Goal: Transaction & Acquisition: Book appointment/travel/reservation

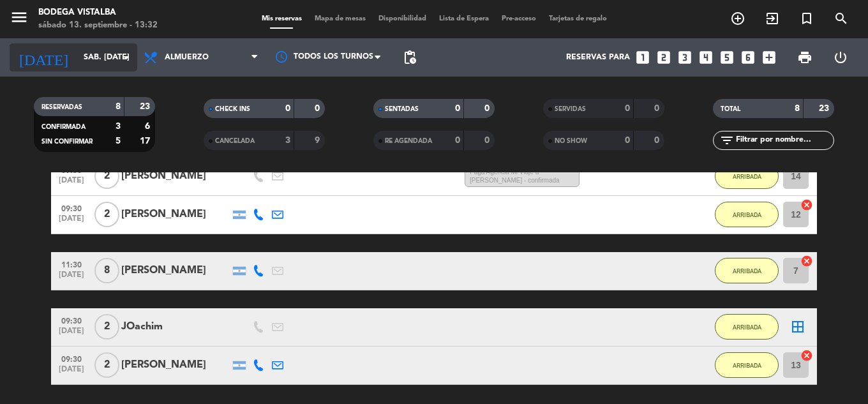
scroll to position [174, 0]
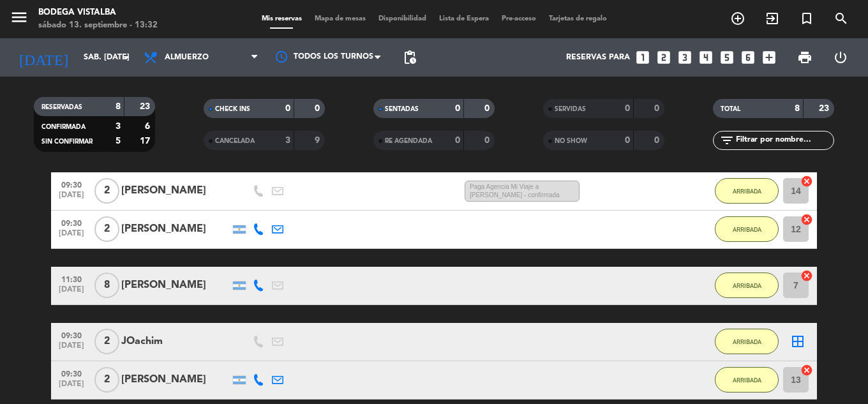
click at [24, 19] on icon "menu" at bounding box center [19, 17] width 19 height 19
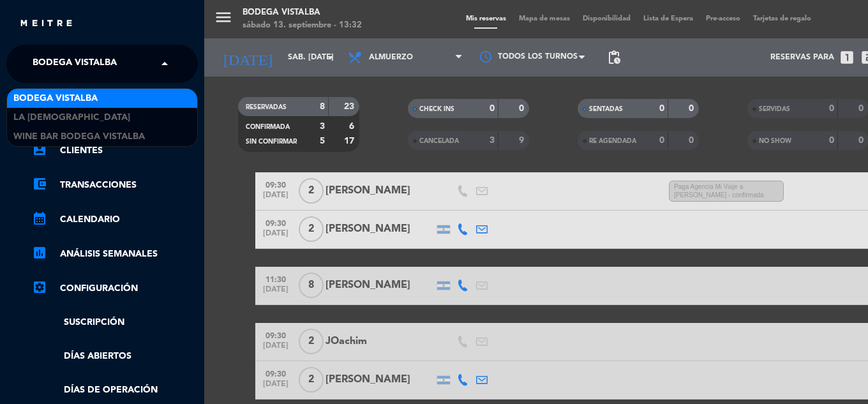
click at [61, 55] on span "BODEGA VISTALBA" at bounding box center [75, 63] width 84 height 27
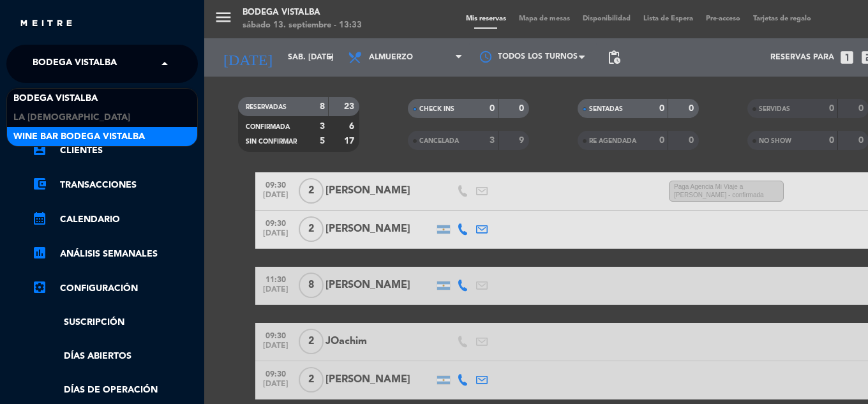
click at [61, 135] on span "Wine Bar Bodega Vistalba" at bounding box center [78, 137] width 131 height 15
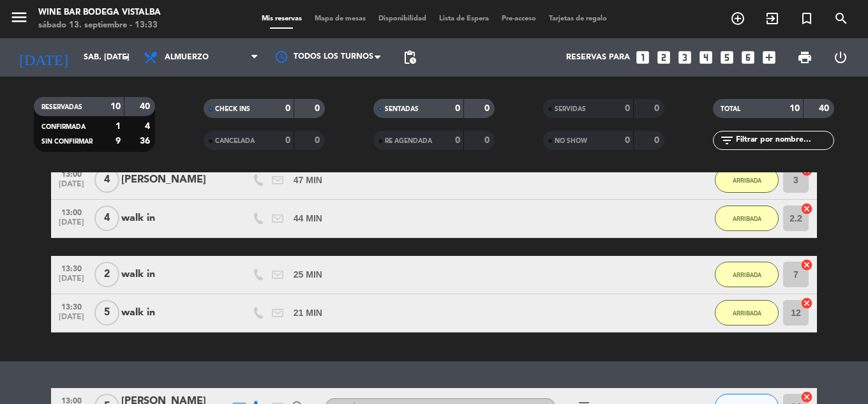
scroll to position [366, 0]
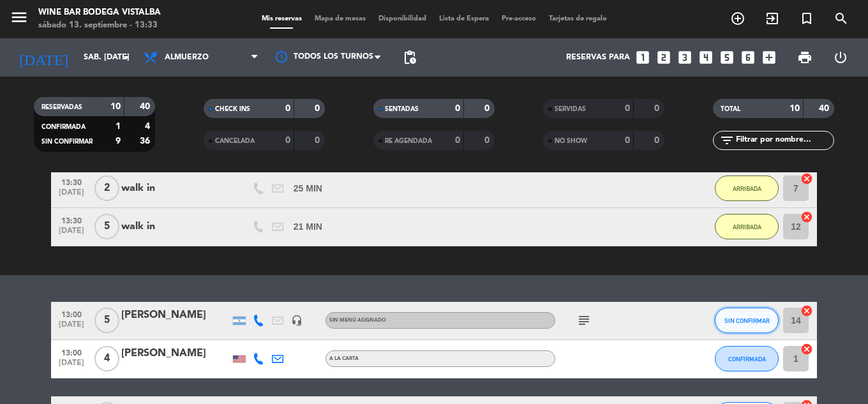
click at [749, 325] on button "SIN CONFIRMAR" at bounding box center [746, 320] width 64 height 26
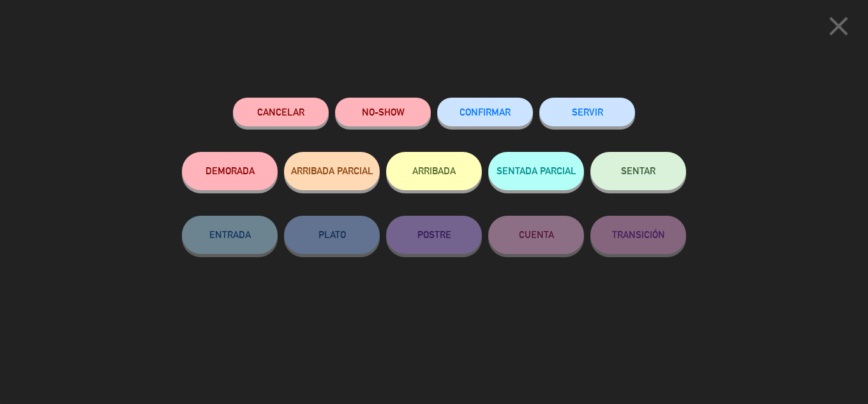
click at [458, 175] on button "ARRIBADA" at bounding box center [434, 171] width 96 height 38
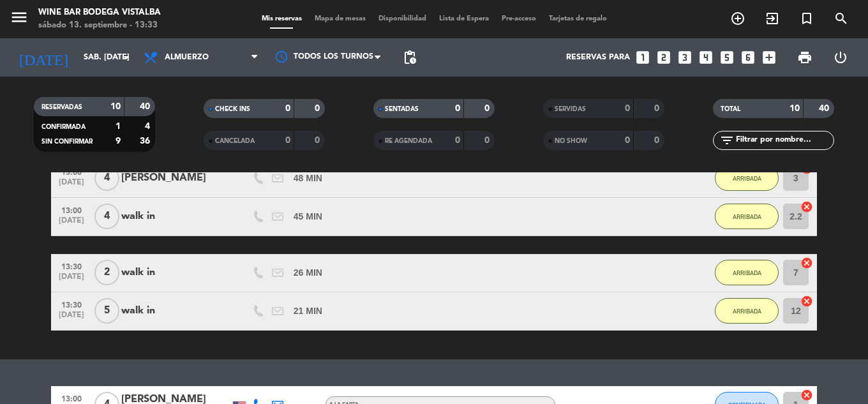
scroll to position [286, 0]
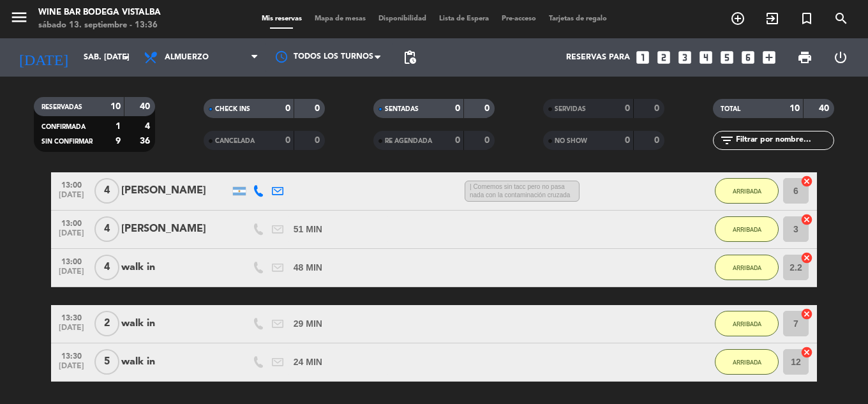
click at [0, 322] on bookings-row "13:00 [DATE] 5 [PERSON_NAME] 4 MIN / 2:32 H sms Despedida de soltera ARRIBADA 1…" at bounding box center [434, 193] width 868 height 378
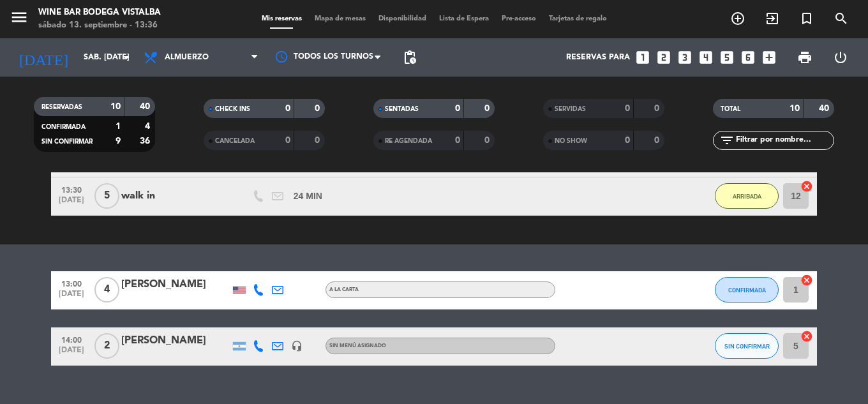
scroll to position [478, 0]
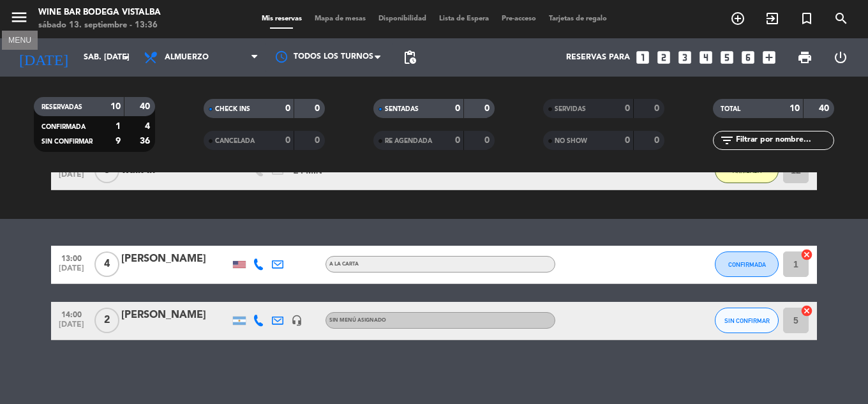
click at [15, 20] on icon "menu" at bounding box center [19, 17] width 19 height 19
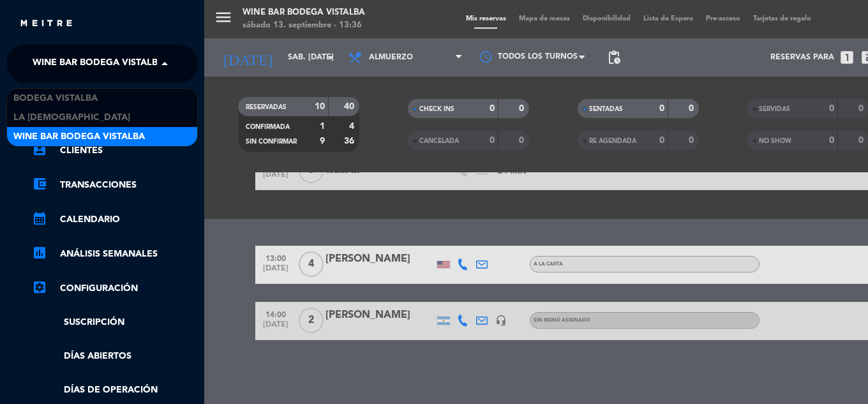
click at [65, 61] on span "Wine Bar Bodega Vistalba" at bounding box center [98, 63] width 131 height 27
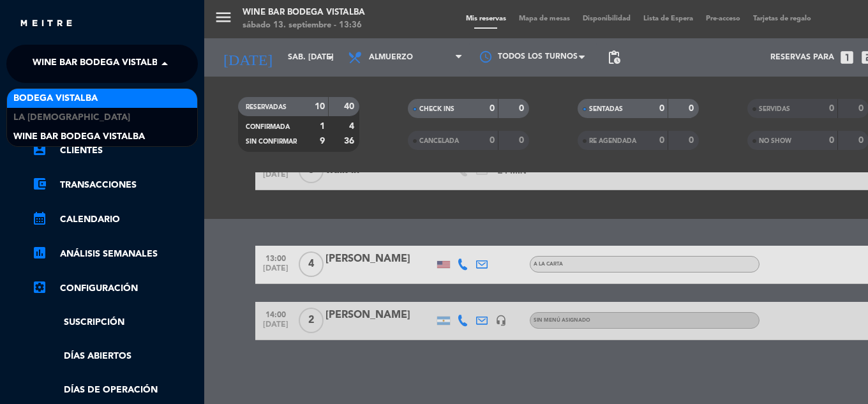
click at [37, 101] on span "BODEGA VISTALBA" at bounding box center [55, 98] width 84 height 15
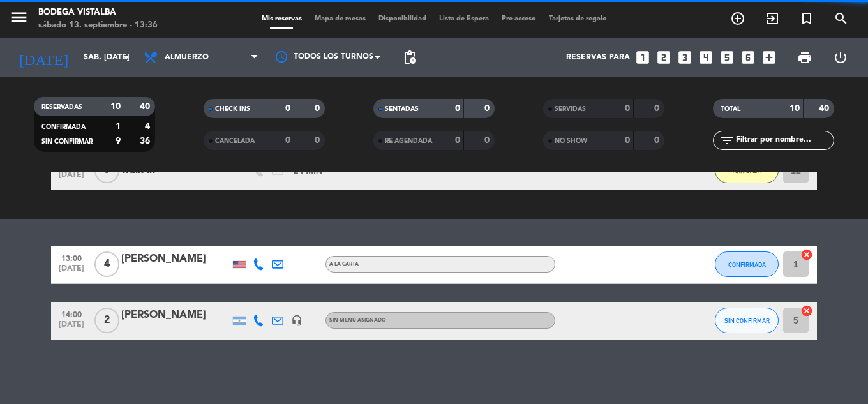
scroll to position [422, 0]
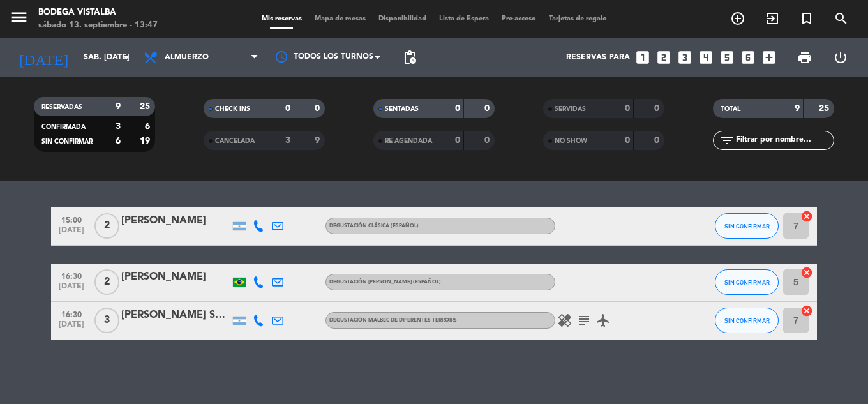
click at [263, 319] on icon at bounding box center [258, 320] width 11 height 11
click at [585, 321] on icon "subject" at bounding box center [583, 320] width 15 height 15
click at [258, 322] on icon at bounding box center [258, 320] width 11 height 11
click at [250, 300] on span "Copiar" at bounding box center [248, 299] width 27 height 13
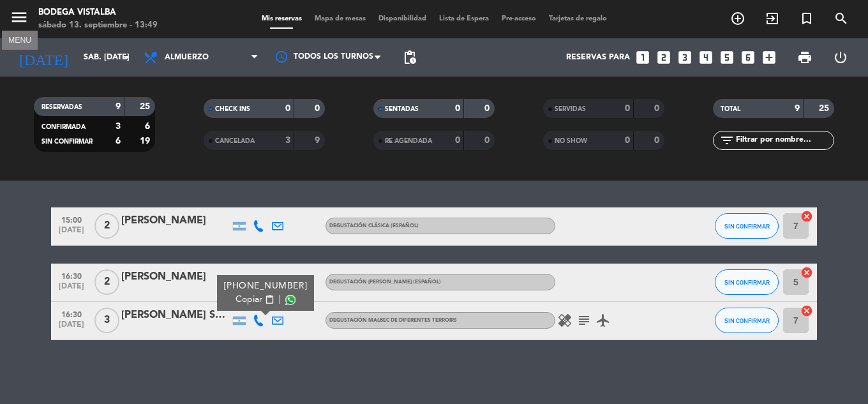
click at [20, 10] on icon "menu" at bounding box center [19, 17] width 19 height 19
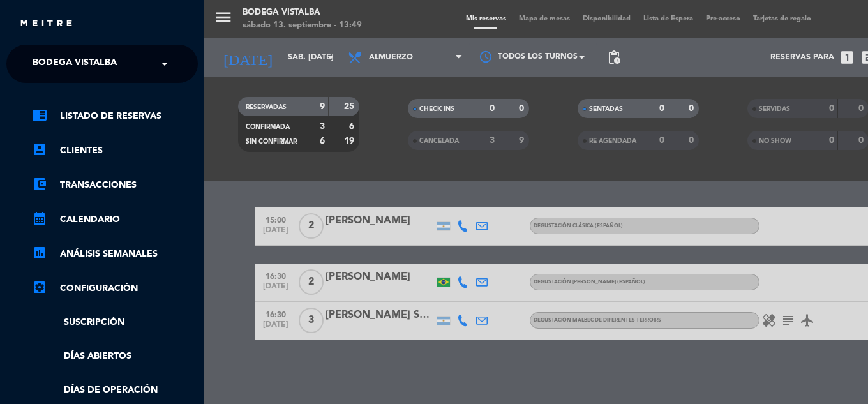
click at [78, 45] on ng-select "× BODEGA VISTALBA ×" at bounding box center [101, 64] width 191 height 38
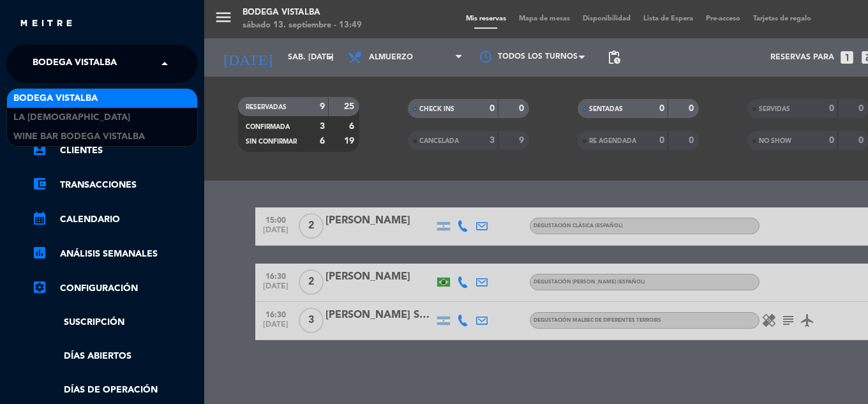
click at [87, 61] on span "BODEGA VISTALBA" at bounding box center [75, 63] width 84 height 27
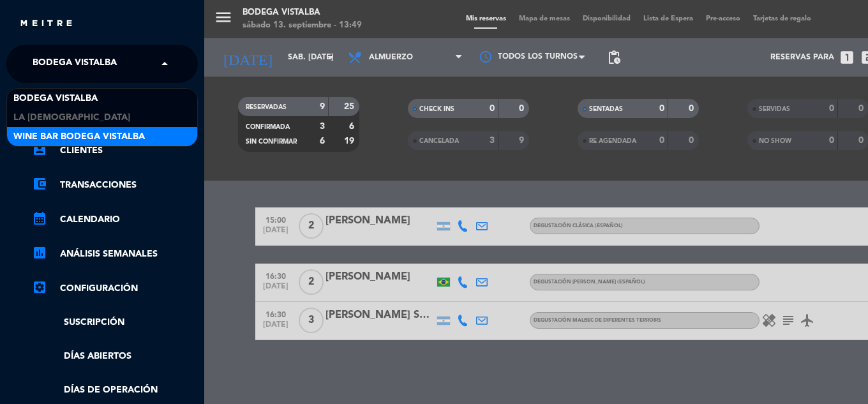
click at [71, 134] on span "Wine Bar Bodega Vistalba" at bounding box center [78, 137] width 131 height 15
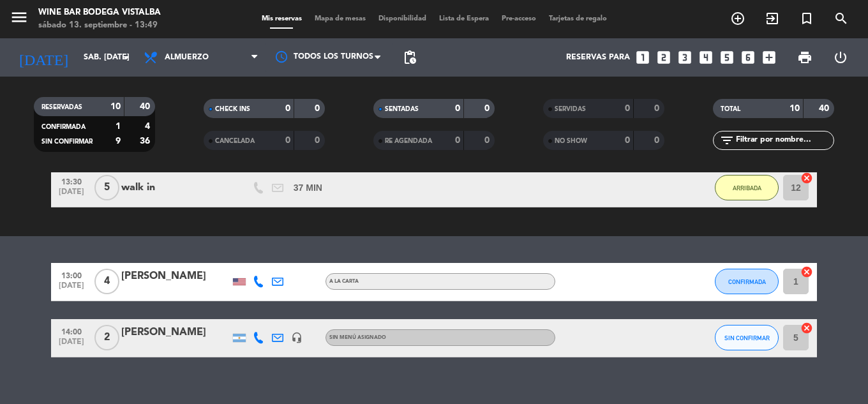
scroll to position [478, 0]
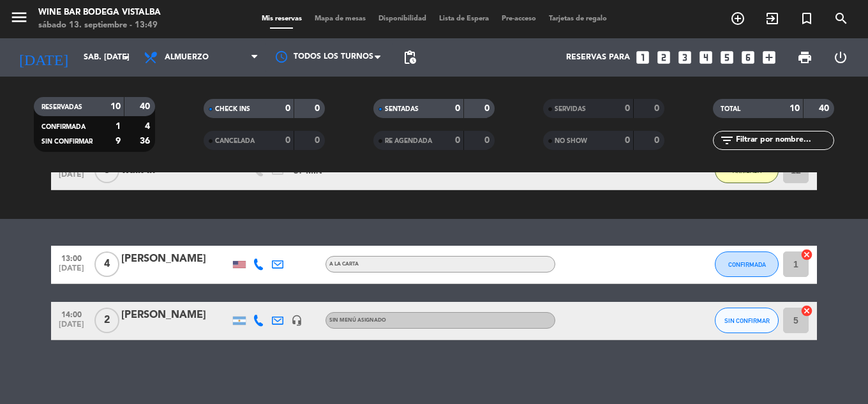
drag, startPoint x: 404, startPoint y: 233, endPoint x: 407, endPoint y: 278, distance: 44.8
click at [521, 369] on div "No hay notas para este servicio. Haz clic para agregar una exit_to_app CHECK IN…" at bounding box center [434, 288] width 868 height 232
click at [751, 320] on span "SIN CONFIRMAR" at bounding box center [746, 320] width 45 height 7
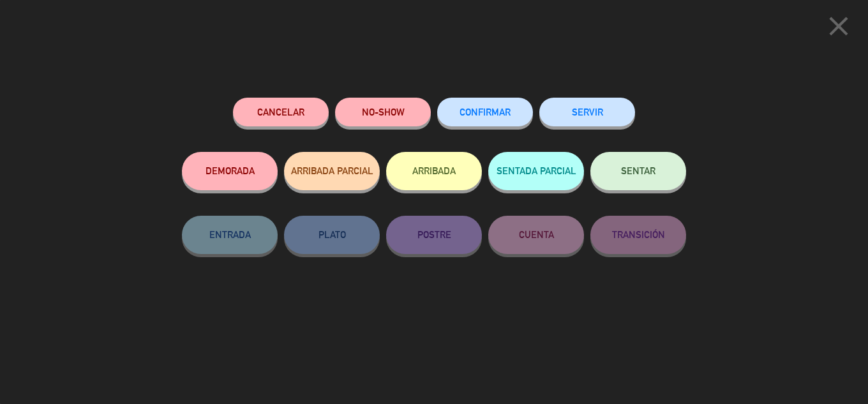
click at [404, 180] on button "ARRIBADA" at bounding box center [434, 171] width 96 height 38
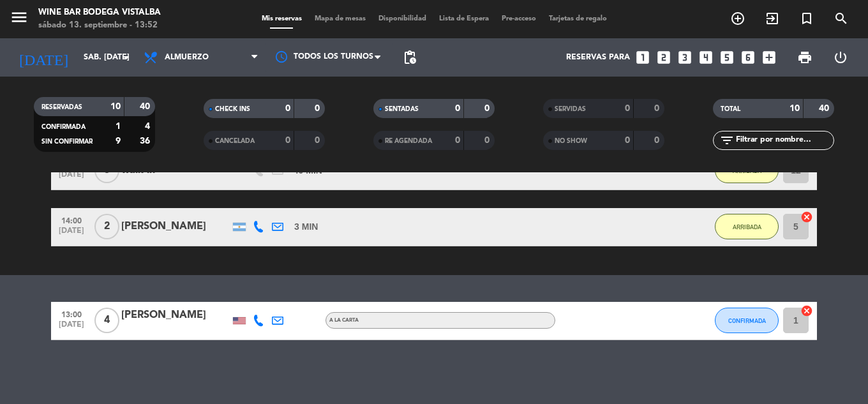
click at [179, 226] on div "[PERSON_NAME]" at bounding box center [175, 226] width 108 height 17
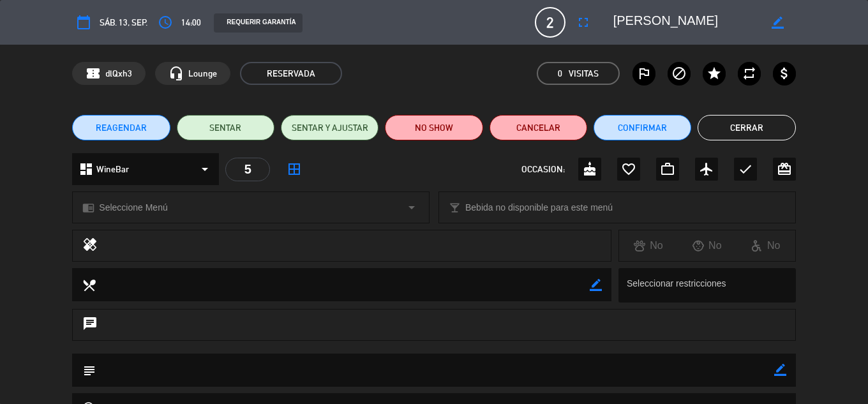
click at [716, 130] on button "Cerrar" at bounding box center [746, 128] width 98 height 26
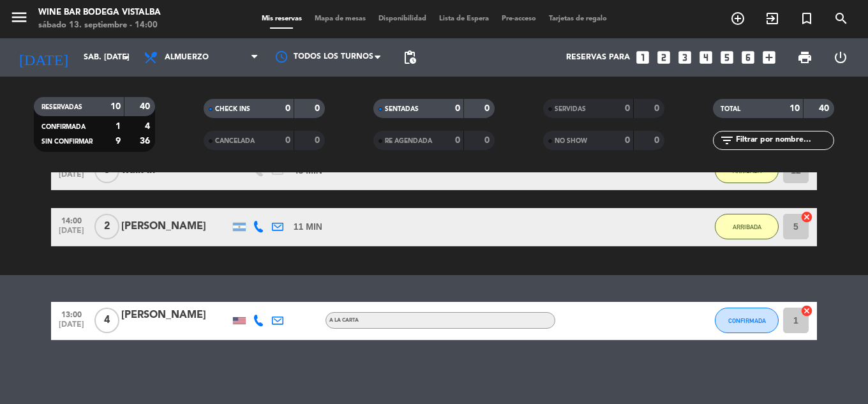
click at [33, 11] on span "menu" at bounding box center [24, 19] width 29 height 30
click at [22, 23] on icon "menu" at bounding box center [19, 17] width 19 height 19
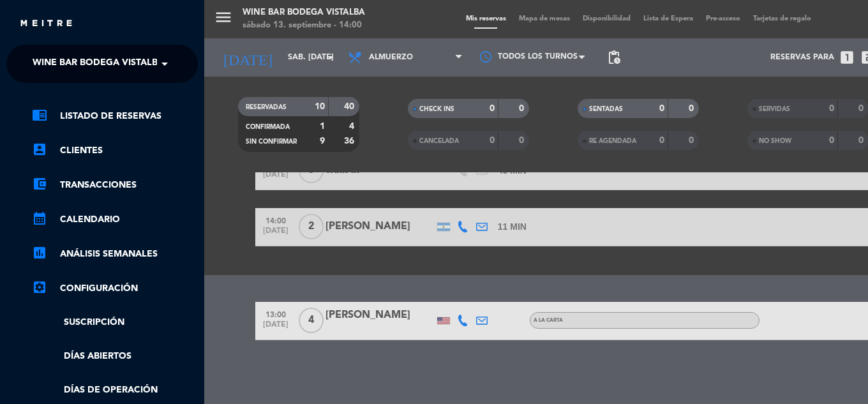
click at [54, 97] on div "chrome_reader_mode Listado de Reservas account_box Clientes account_balance_wal…" at bounding box center [102, 326] width 211 height 487
click at [52, 75] on span "Wine Bar Bodega Vistalba" at bounding box center [98, 63] width 131 height 27
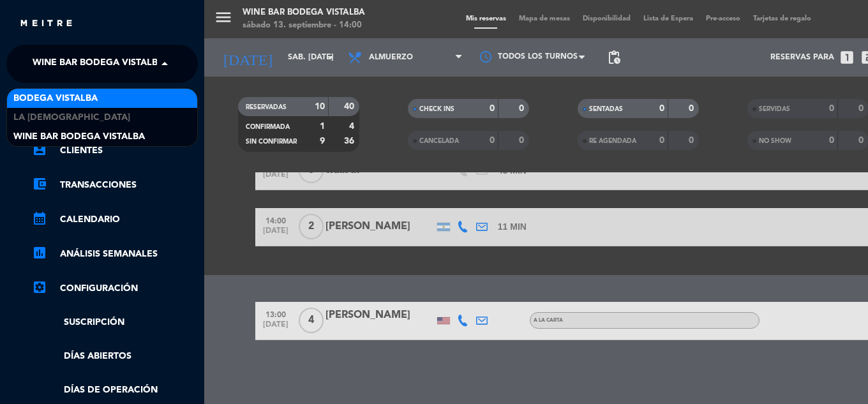
click at [57, 95] on span "BODEGA VISTALBA" at bounding box center [55, 98] width 84 height 15
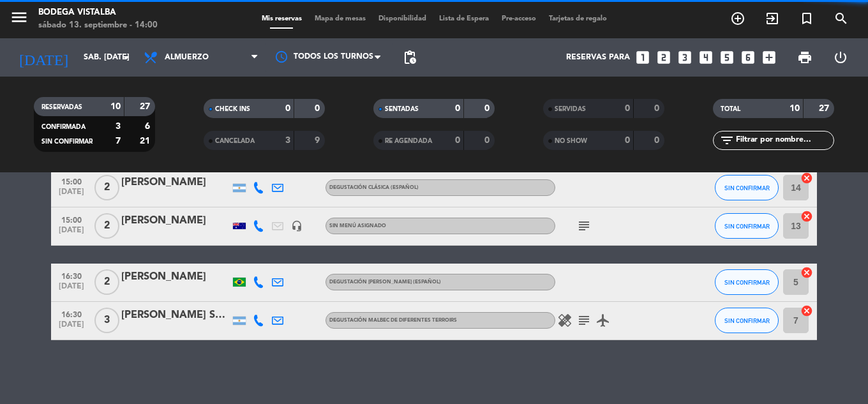
scroll to position [460, 0]
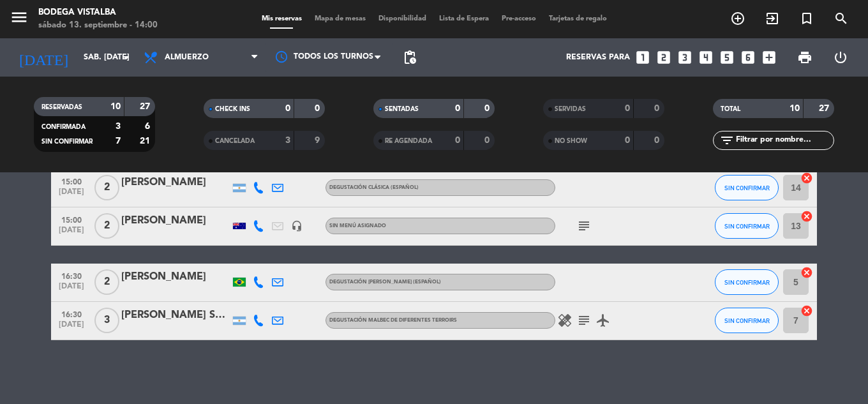
click at [286, 285] on div at bounding box center [277, 282] width 19 height 38
click at [276, 284] on icon at bounding box center [277, 281] width 11 height 11
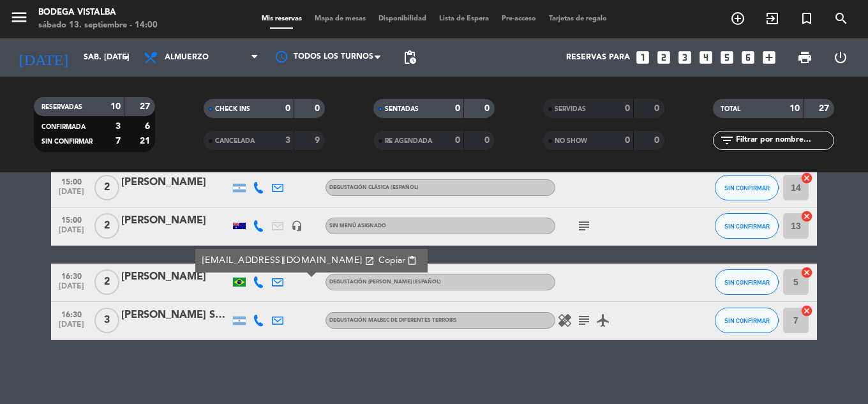
click at [364, 264] on icon "open_in_new" at bounding box center [369, 260] width 10 height 10
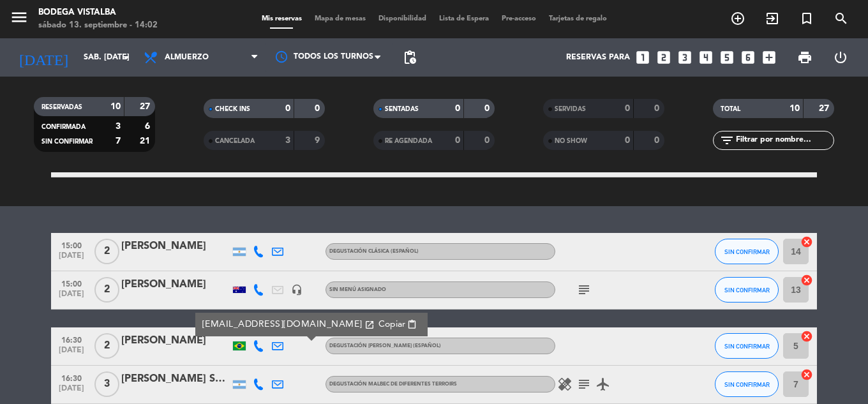
click at [579, 292] on icon "subject" at bounding box center [583, 289] width 15 height 15
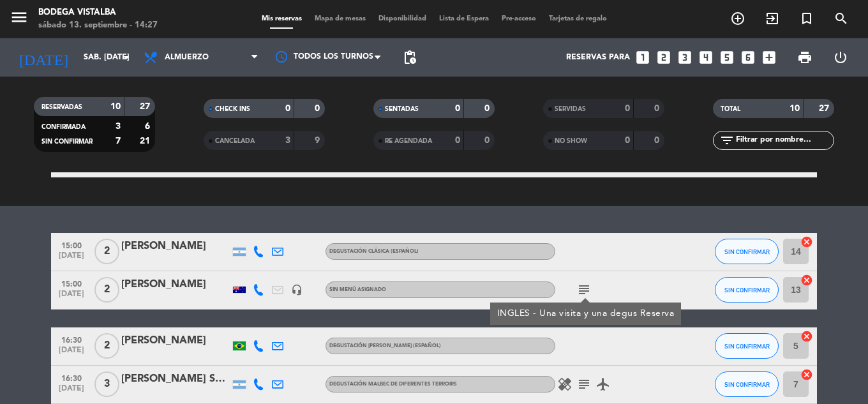
scroll to position [460, 0]
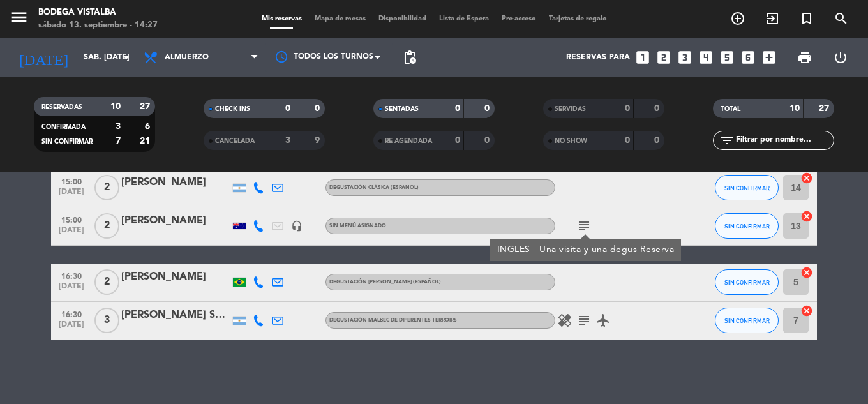
drag, startPoint x: 250, startPoint y: 228, endPoint x: 256, endPoint y: 285, distance: 57.1
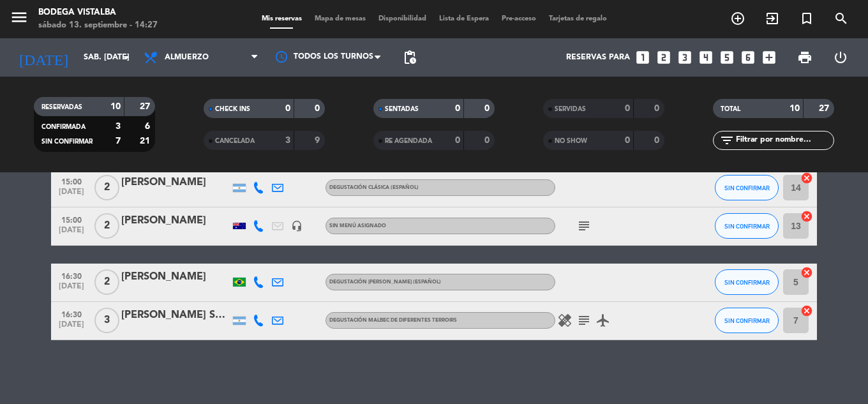
click at [260, 192] on icon at bounding box center [258, 187] width 11 height 11
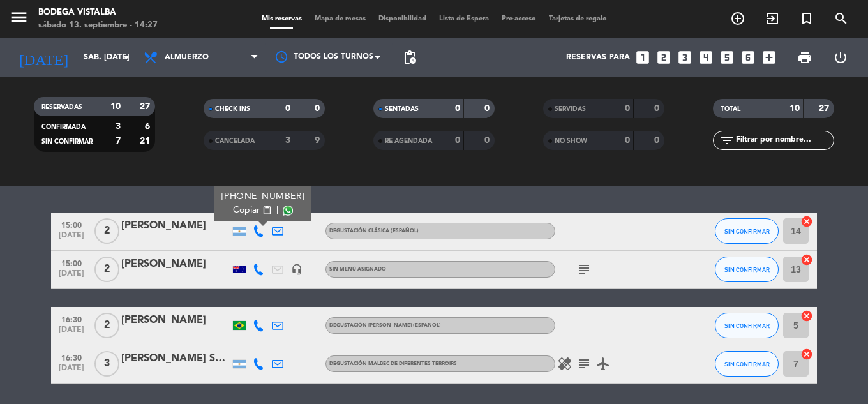
scroll to position [396, 0]
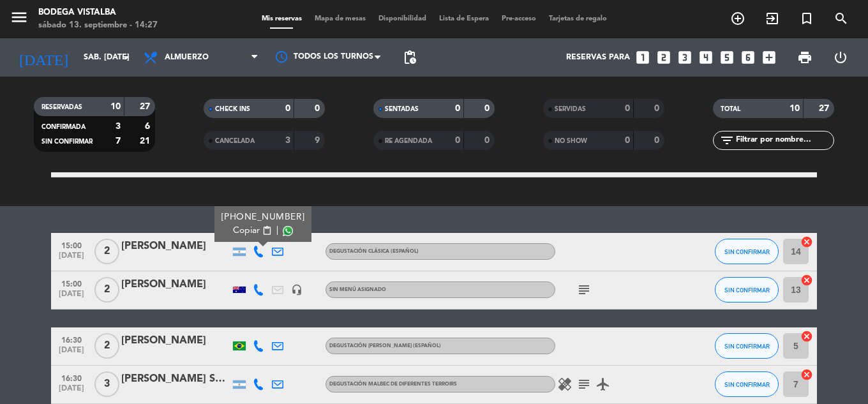
click at [244, 232] on span "Copiar" at bounding box center [246, 230] width 27 height 13
click at [101, 79] on div "RESERVADAS 10 27 CONFIRMADA 3 6 SIN CONFIRMAR 7 21 CHECK INS 0 0 CANCELADA 3 9 …" at bounding box center [434, 125] width 868 height 96
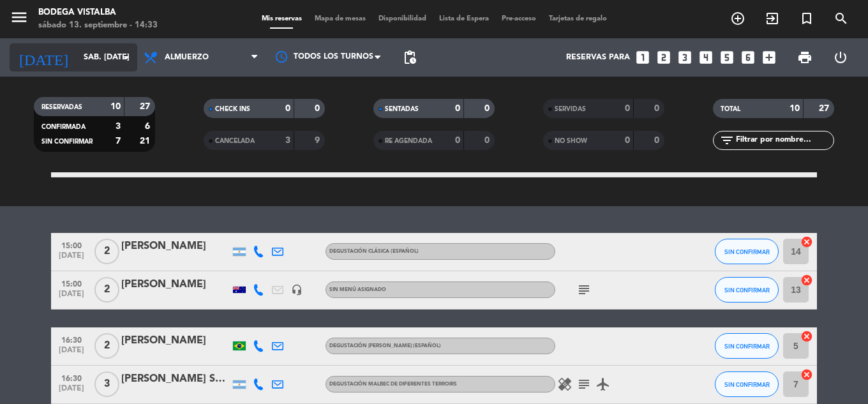
click at [96, 56] on input "sáb. [DATE]" at bounding box center [131, 58] width 108 height 22
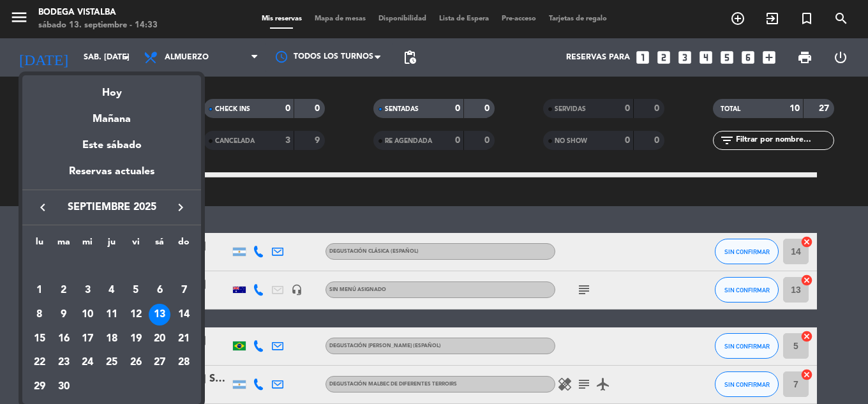
click at [174, 214] on icon "keyboard_arrow_right" at bounding box center [180, 207] width 15 height 15
click at [82, 294] on div "1" at bounding box center [88, 290] width 22 height 22
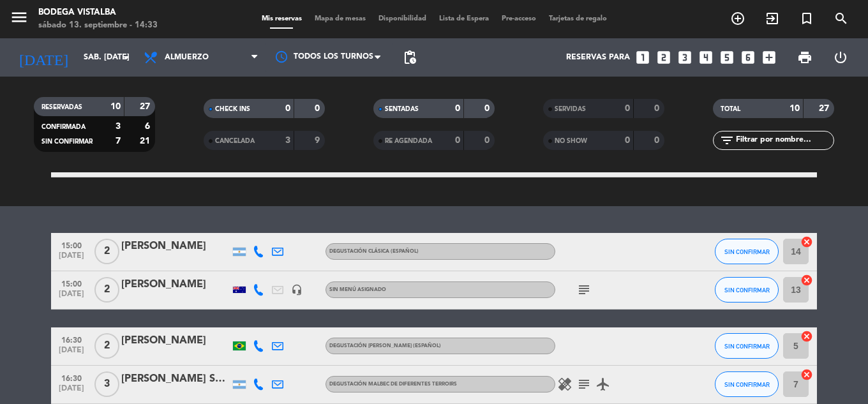
type input "mié. [DATE]"
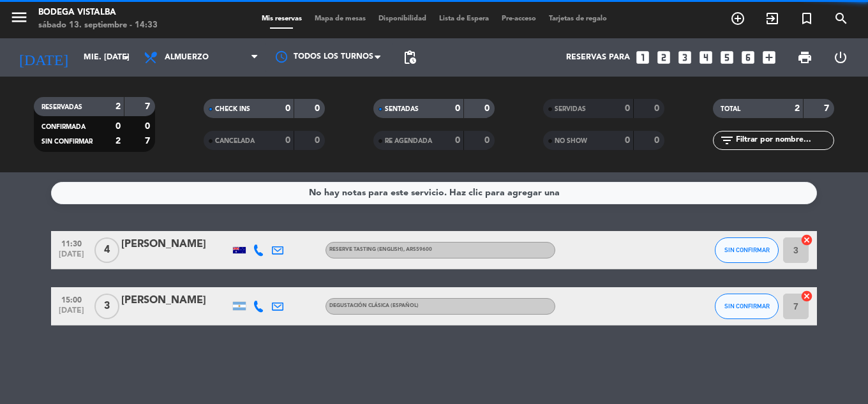
scroll to position [0, 0]
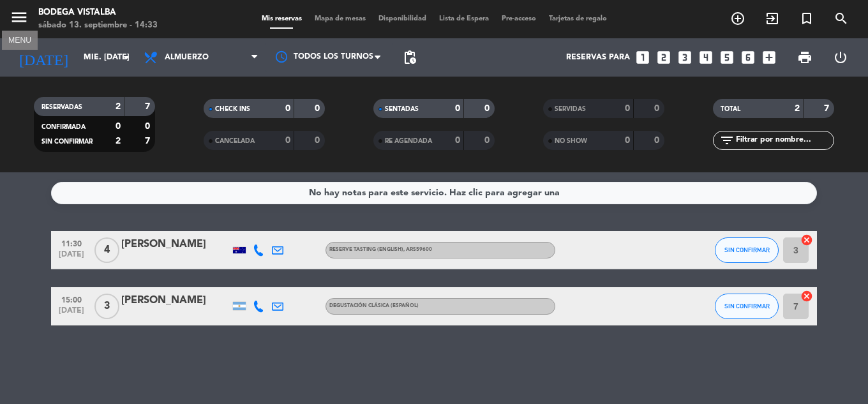
click at [15, 13] on icon "menu" at bounding box center [19, 17] width 19 height 19
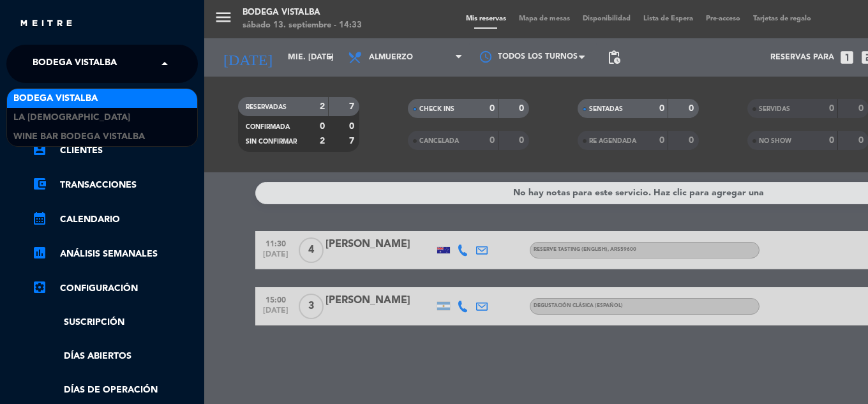
click at [59, 64] on span "BODEGA VISTALBA" at bounding box center [75, 63] width 84 height 27
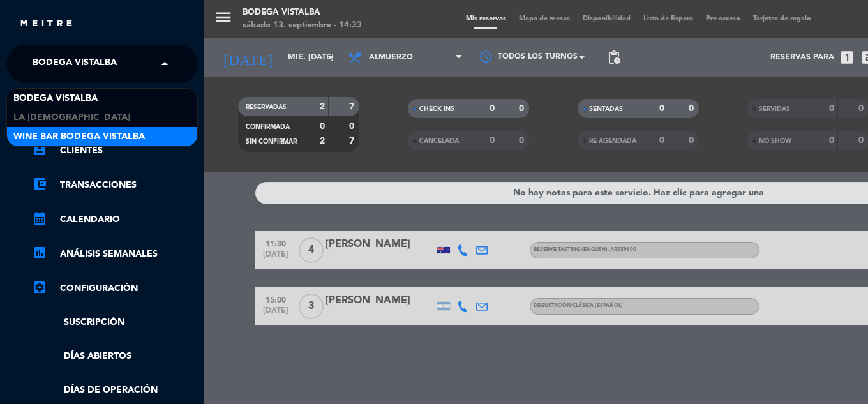
click at [44, 140] on span "Wine Bar Bodega Vistalba" at bounding box center [78, 137] width 131 height 15
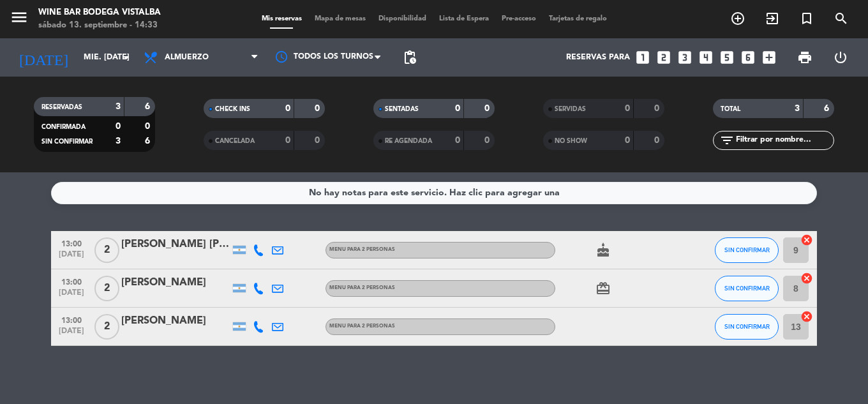
click at [177, 287] on div "[PERSON_NAME]" at bounding box center [175, 282] width 108 height 17
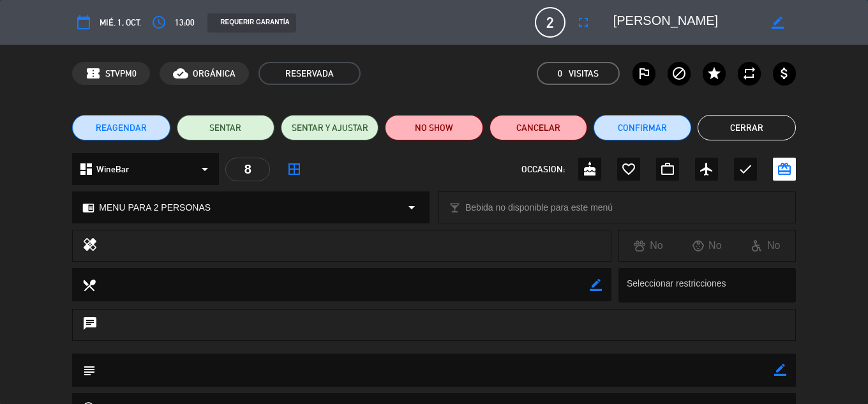
click at [276, 286] on textarea at bounding box center [342, 284] width 493 height 33
click at [597, 283] on icon "border_color" at bounding box center [595, 285] width 12 height 12
click at [778, 369] on icon "border_color" at bounding box center [780, 370] width 12 height 12
click at [635, 367] on textarea at bounding box center [434, 369] width 677 height 33
type textarea "20% dcto"
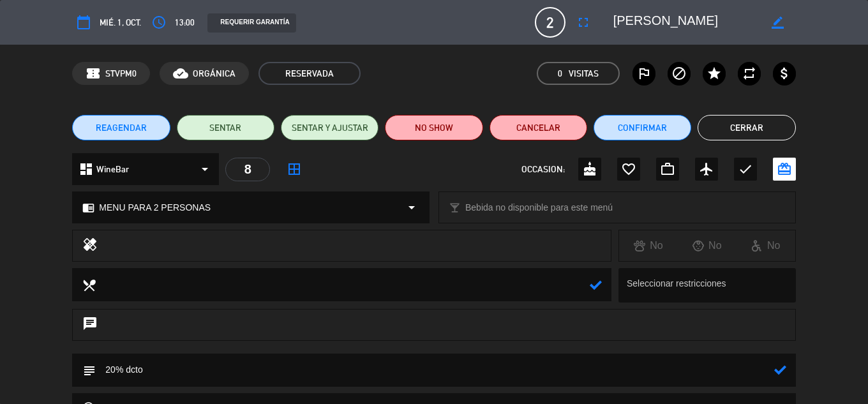
click at [778, 367] on icon at bounding box center [780, 370] width 12 height 12
click at [758, 133] on button "Cerrar" at bounding box center [746, 128] width 98 height 26
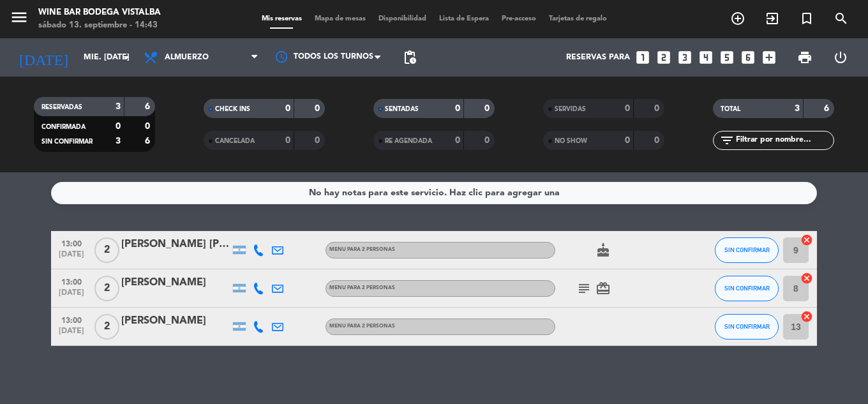
click at [94, 72] on div "[DATE] mié. [DATE] arrow_drop_down" at bounding box center [74, 57] width 128 height 38
click at [92, 63] on input "mié. [DATE]" at bounding box center [131, 58] width 108 height 22
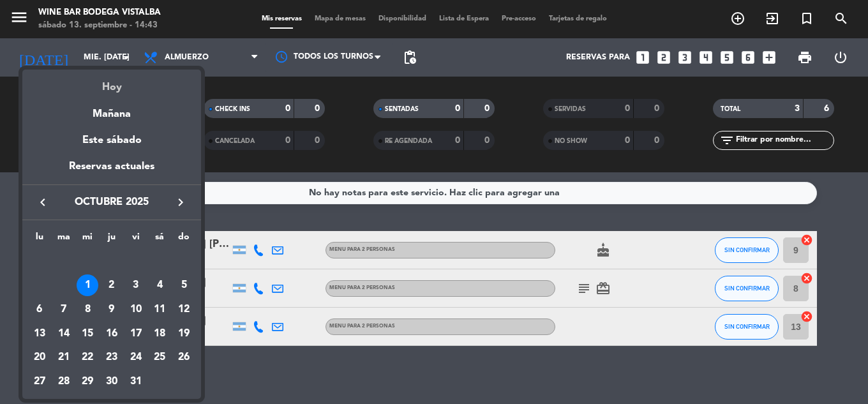
click at [105, 90] on div "Hoy" at bounding box center [111, 83] width 179 height 26
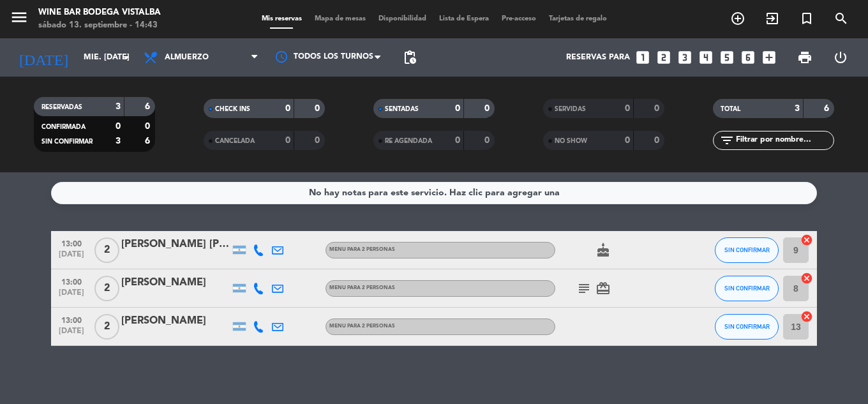
type input "sáb. [DATE]"
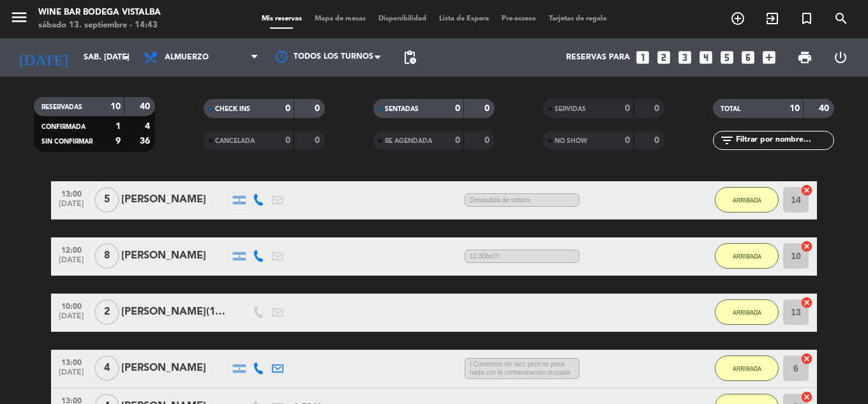
drag, startPoint x: 318, startPoint y: 234, endPoint x: 320, endPoint y: 296, distance: 61.9
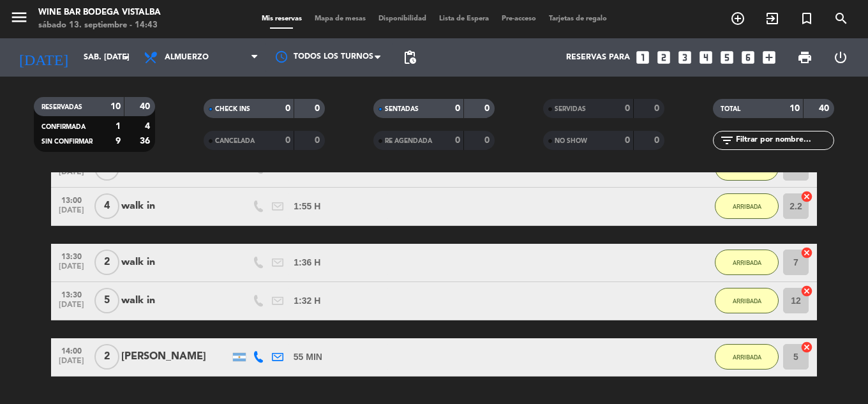
drag, startPoint x: 310, startPoint y: 278, endPoint x: 321, endPoint y: 322, distance: 46.0
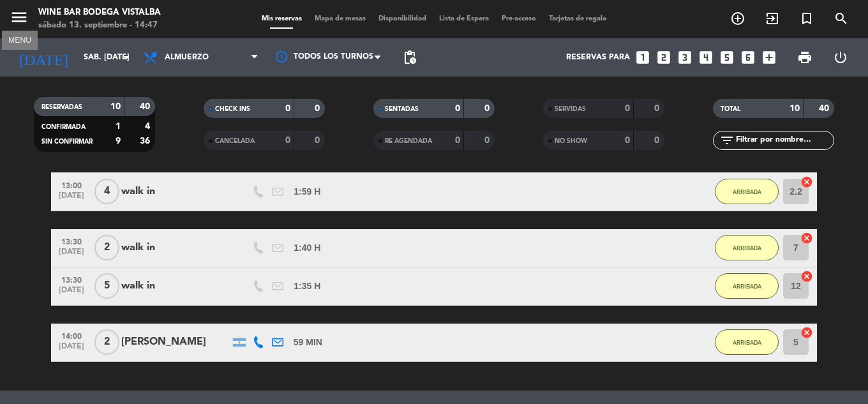
click at [22, 26] on icon "menu" at bounding box center [19, 17] width 19 height 19
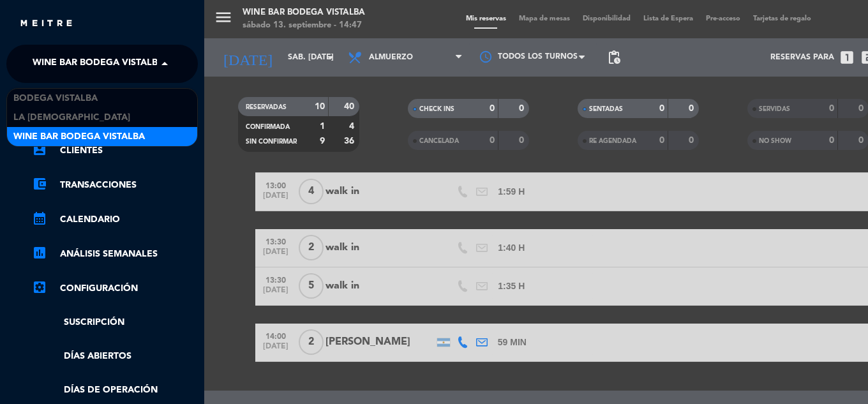
click at [97, 62] on span "Wine Bar Bodega Vistalba" at bounding box center [98, 63] width 131 height 27
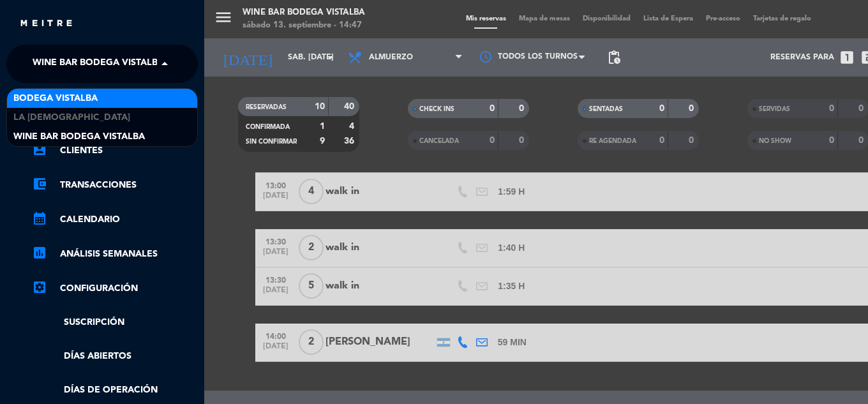
click at [108, 98] on div "BODEGA VISTALBA" at bounding box center [102, 98] width 190 height 19
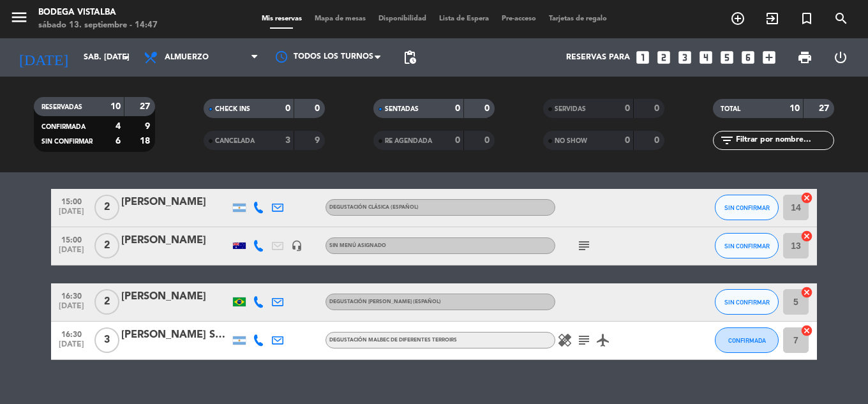
scroll to position [460, 0]
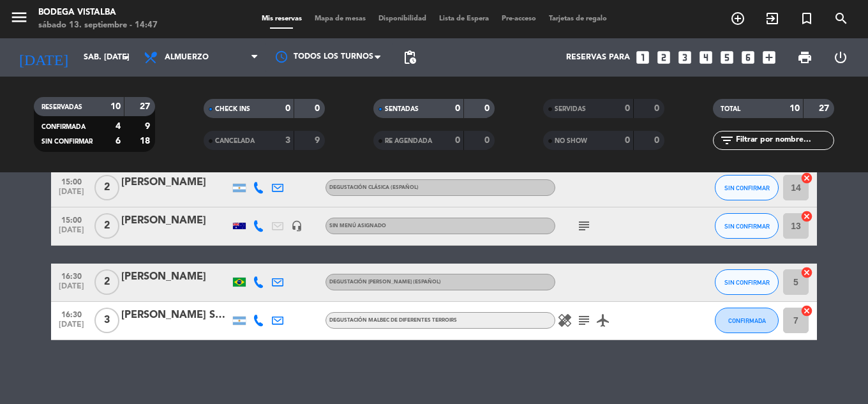
drag, startPoint x: 196, startPoint y: 193, endPoint x: 204, endPoint y: 278, distance: 85.1
click at [251, 188] on div at bounding box center [258, 188] width 19 height 38
click at [253, 189] on icon at bounding box center [258, 187] width 11 height 11
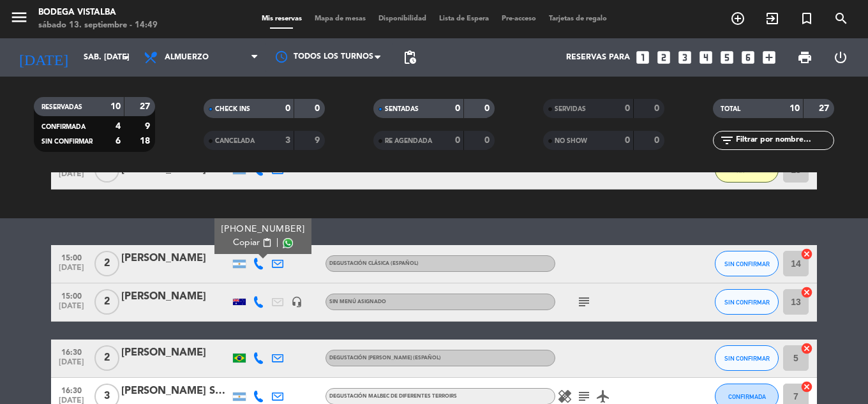
scroll to position [332, 0]
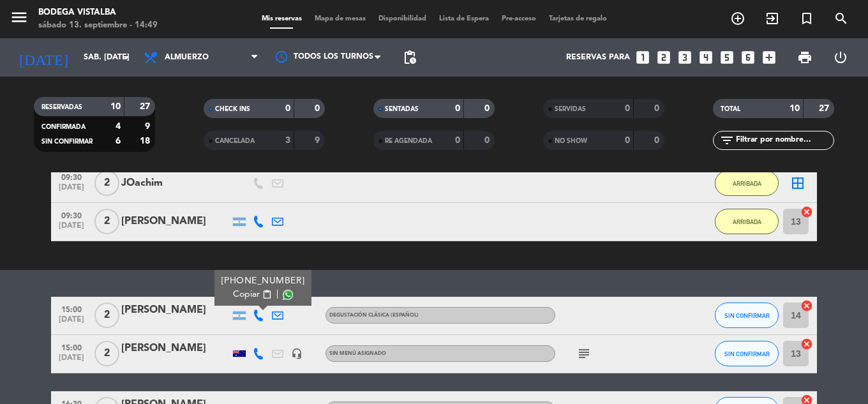
click at [233, 293] on span "Copiar" at bounding box center [246, 294] width 27 height 13
click at [477, 250] on div "exit_to_app CHECK INS Filtrar por tamaño TODOS looks_one looks_two looks_3 look…" at bounding box center [434, 75] width 868 height 389
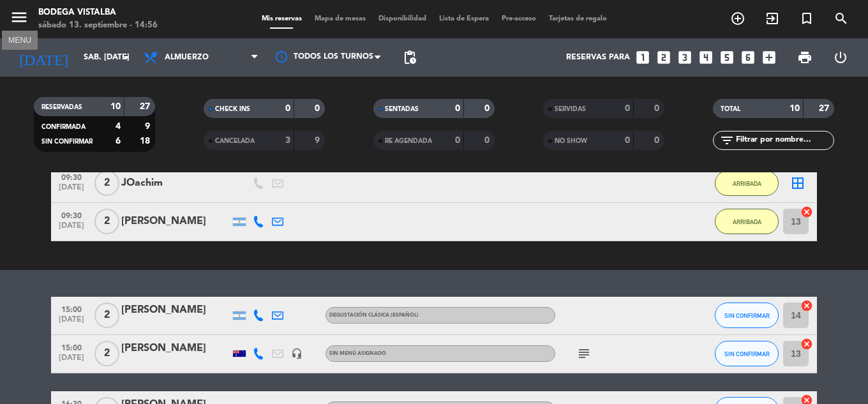
click at [20, 20] on icon "menu" at bounding box center [19, 17] width 19 height 19
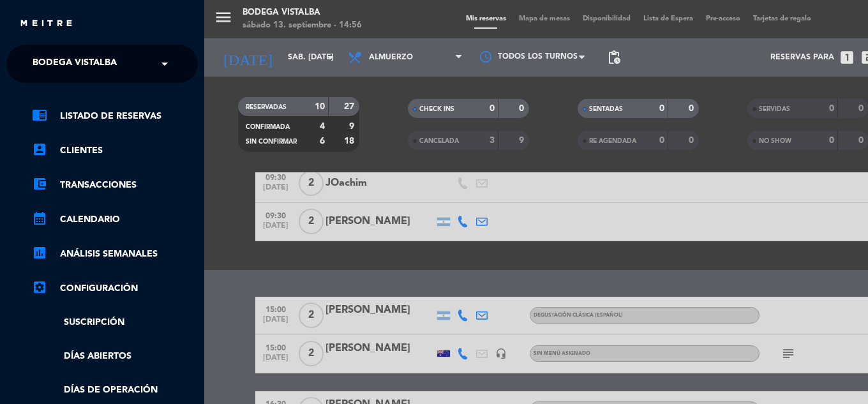
click at [44, 58] on span "BODEGA VISTALBA" at bounding box center [75, 63] width 84 height 27
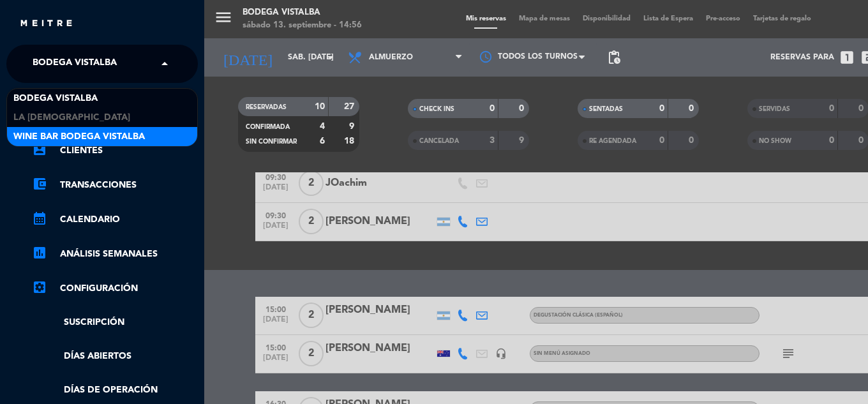
click at [55, 132] on span "Wine Bar Bodega Vistalba" at bounding box center [78, 137] width 131 height 15
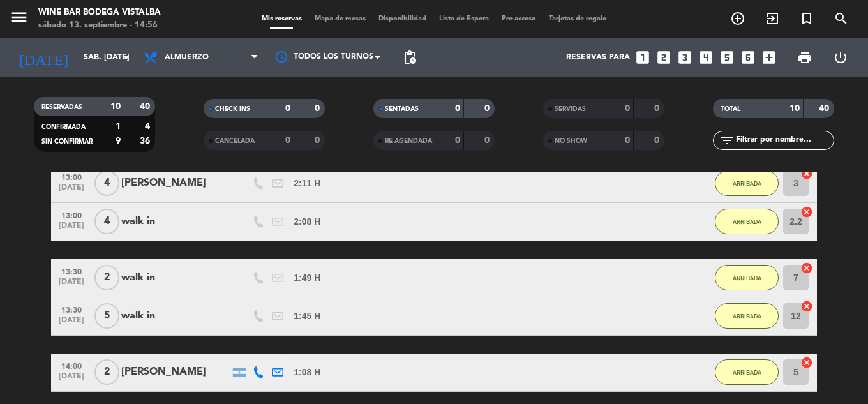
drag, startPoint x: 703, startPoint y: 62, endPoint x: 556, endPoint y: 105, distance: 153.6
click at [702, 62] on icon "looks_4" at bounding box center [705, 57] width 17 height 17
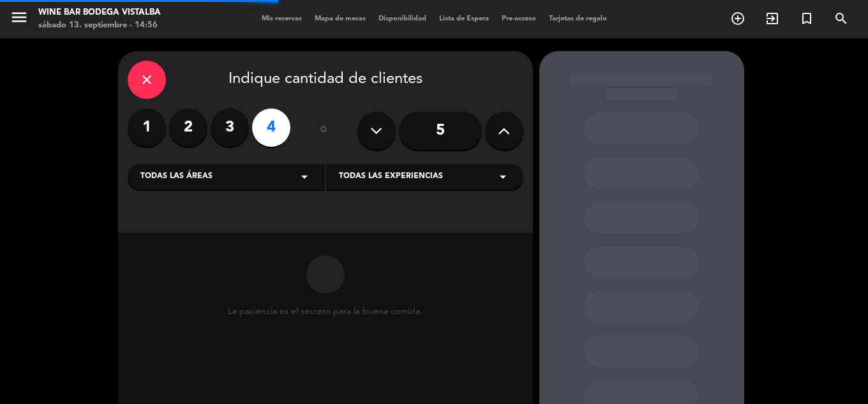
click at [244, 174] on div "Todas las áreas arrow_drop_down" at bounding box center [226, 177] width 197 height 26
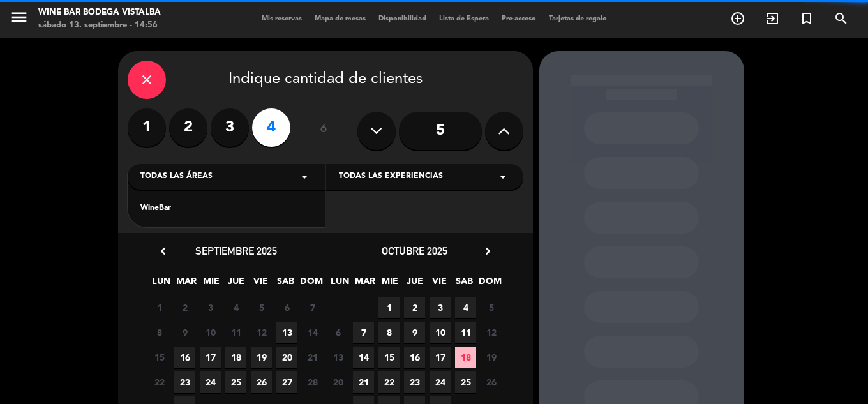
click at [225, 213] on div "WineBar" at bounding box center [226, 208] width 172 height 13
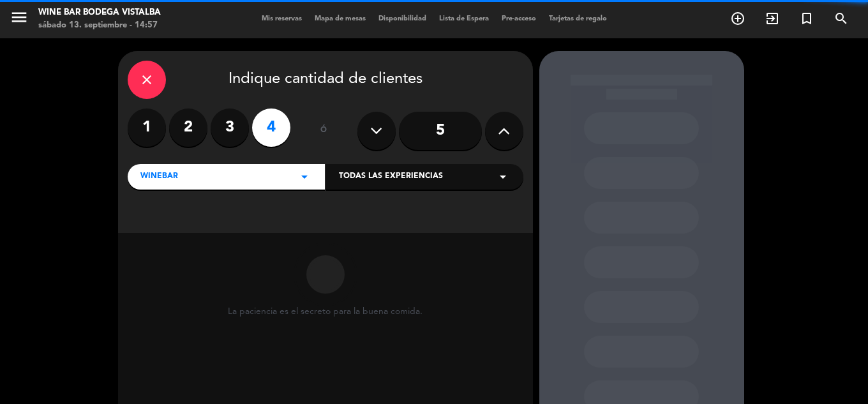
click at [445, 186] on div "Todas las experiencias arrow_drop_down" at bounding box center [424, 177] width 197 height 26
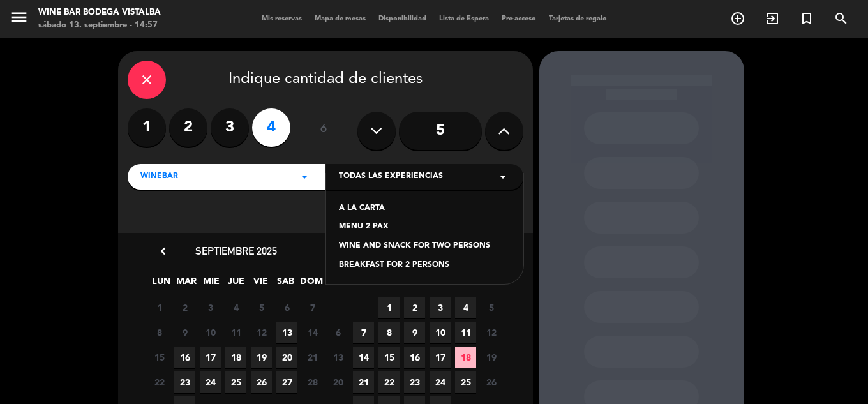
click at [124, 224] on div "close Indique cantidad de clientes 1 2 3 4 ó 5 WineBar arrow_drop_down Todas la…" at bounding box center [325, 142] width 415 height 182
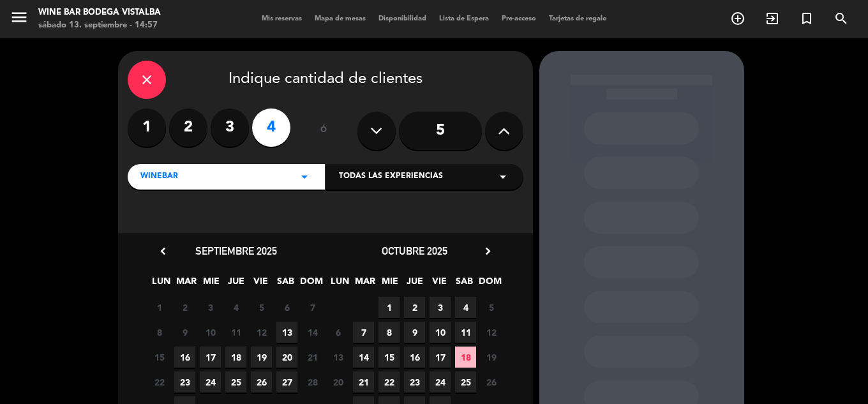
click at [296, 341] on span "13" at bounding box center [286, 332] width 21 height 21
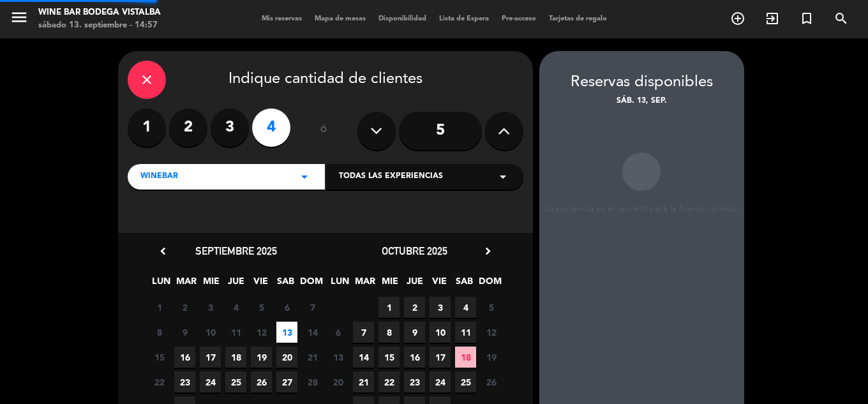
scroll to position [51, 0]
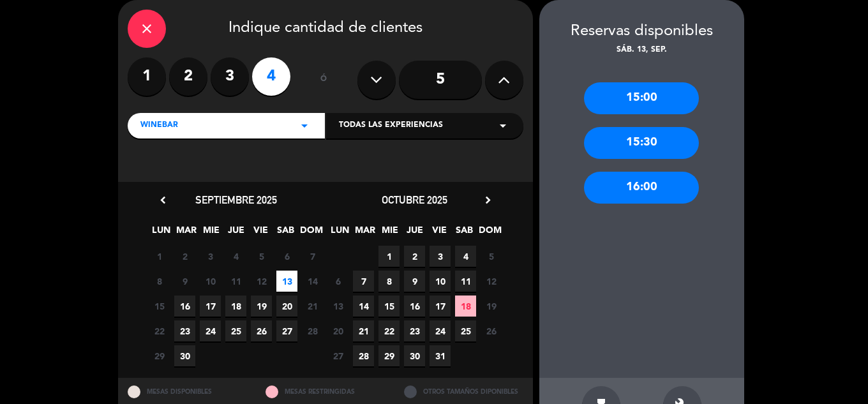
click at [638, 101] on div "15:00" at bounding box center [641, 98] width 115 height 32
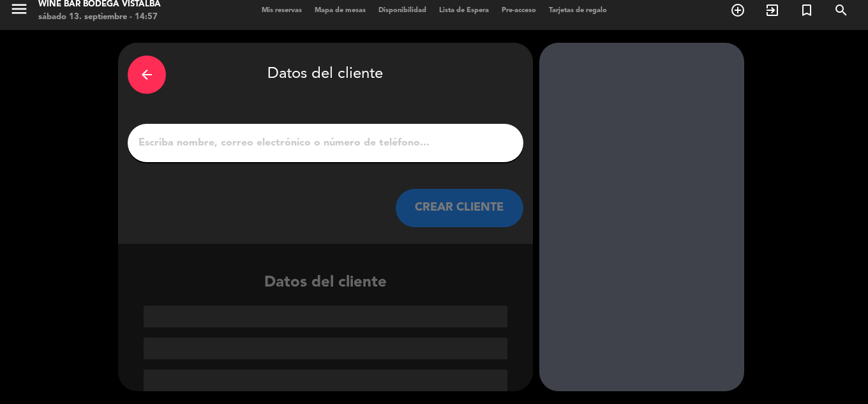
scroll to position [8, 0]
click at [306, 143] on input "1" at bounding box center [325, 143] width 376 height 18
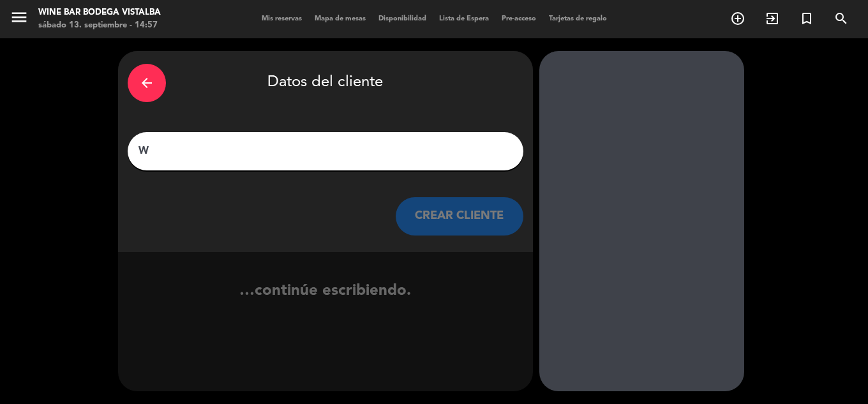
scroll to position [0, 0]
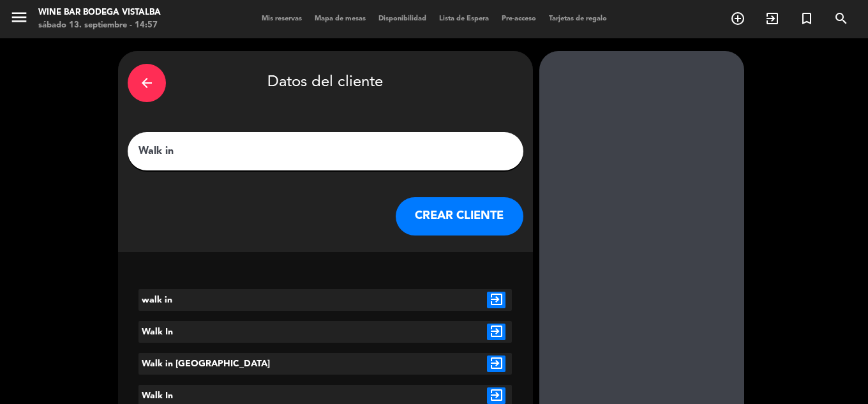
type input "Walk in"
click at [444, 221] on button "CREAR CLIENTE" at bounding box center [460, 216] width 128 height 38
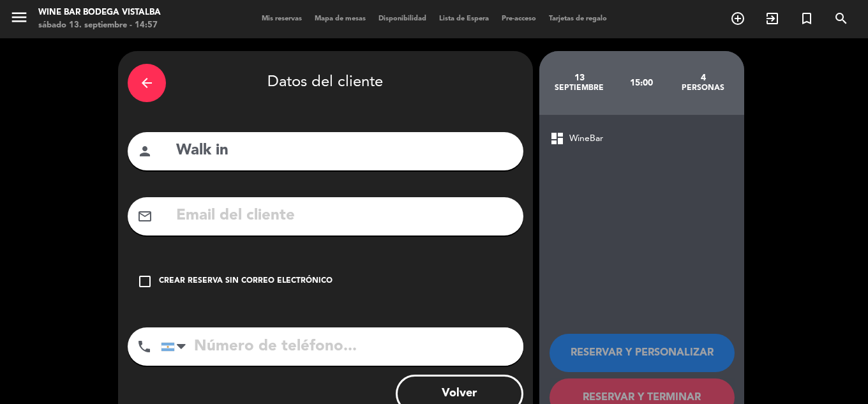
click at [195, 274] on div "check_box_outline_blank Crear reserva sin correo electrónico" at bounding box center [326, 281] width 396 height 38
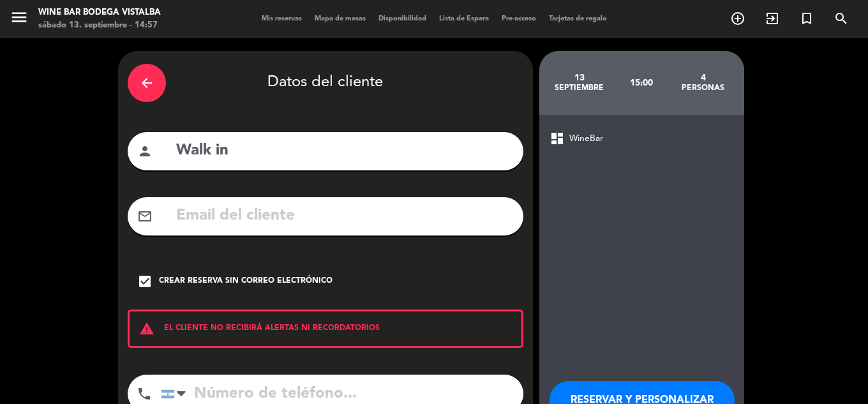
click at [683, 388] on button "RESERVAR Y PERSONALIZAR" at bounding box center [641, 400] width 185 height 38
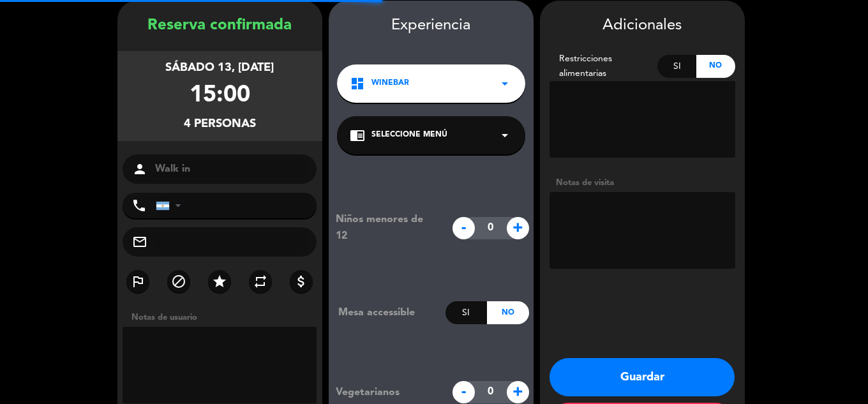
scroll to position [51, 0]
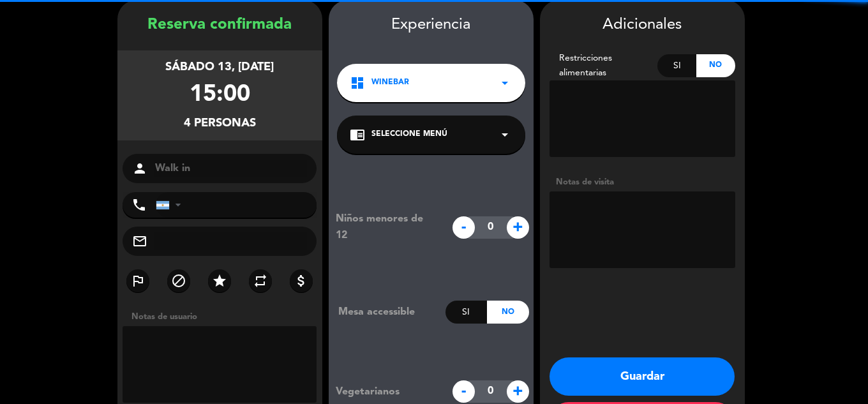
click at [661, 372] on button "Guardar" at bounding box center [641, 376] width 185 height 38
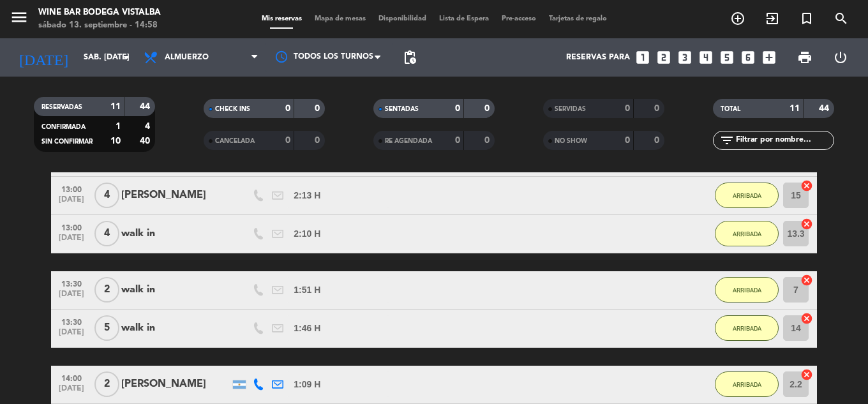
drag, startPoint x: 438, startPoint y: 267, endPoint x: 429, endPoint y: 322, distance: 55.6
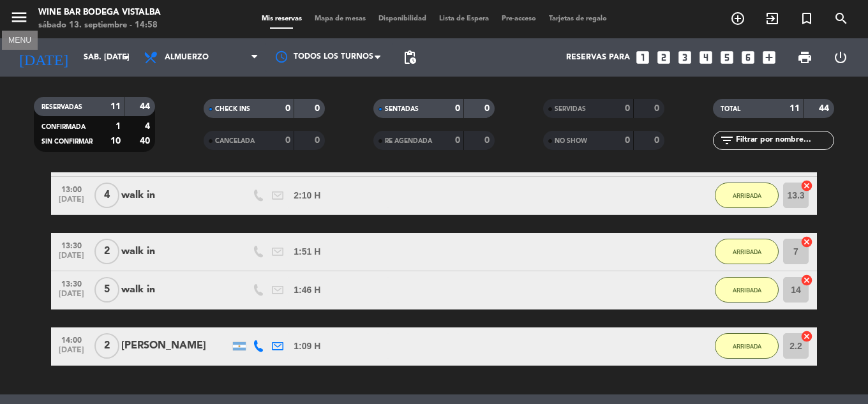
click at [13, 16] on icon "menu" at bounding box center [19, 17] width 19 height 19
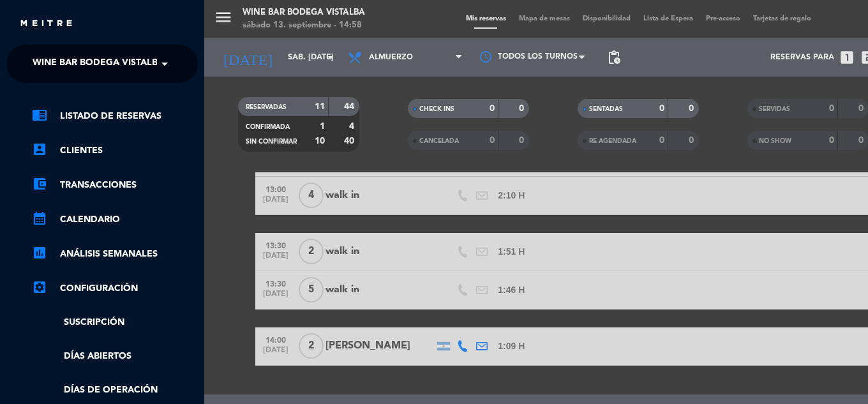
click at [34, 56] on span "Wine Bar Bodega Vistalba" at bounding box center [98, 63] width 131 height 27
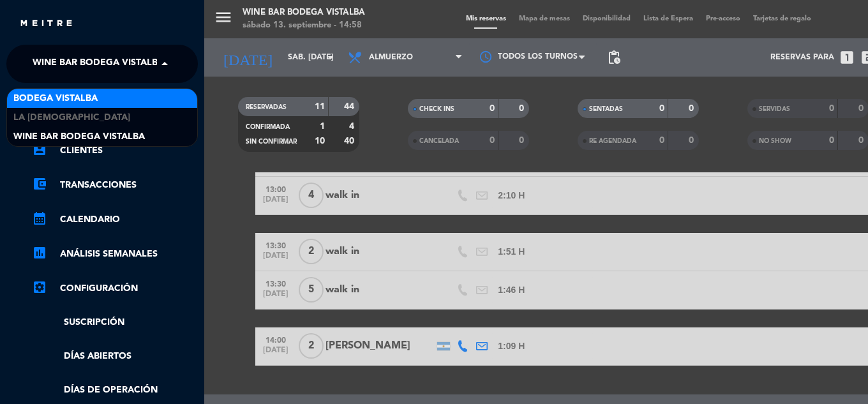
click at [167, 88] on div "BODEGA VISTALBA LA JAMONERIA Wine Bar Bodega Vistalba" at bounding box center [101, 117] width 191 height 59
click at [165, 98] on div "BODEGA VISTALBA" at bounding box center [102, 98] width 190 height 19
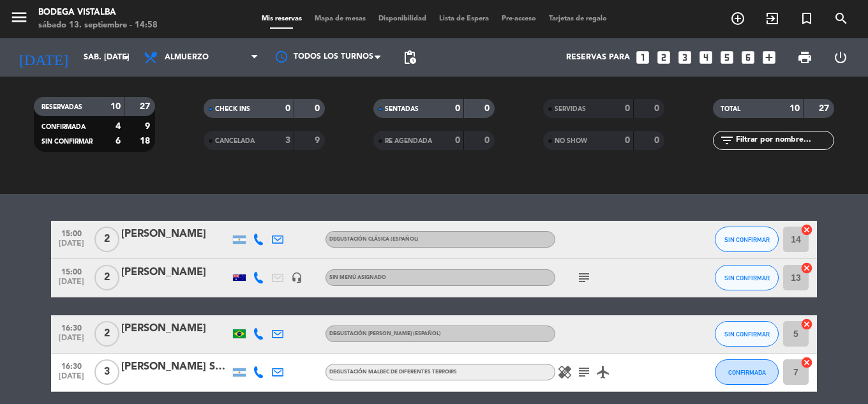
scroll to position [460, 0]
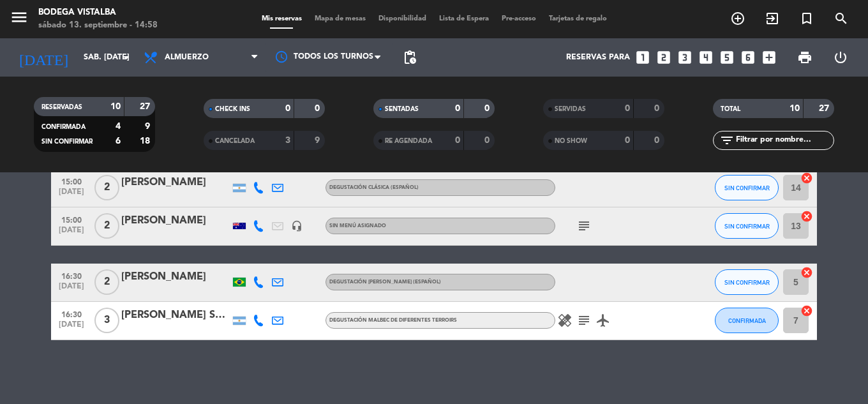
drag, startPoint x: 411, startPoint y: 262, endPoint x: 413, endPoint y: 324, distance: 62.5
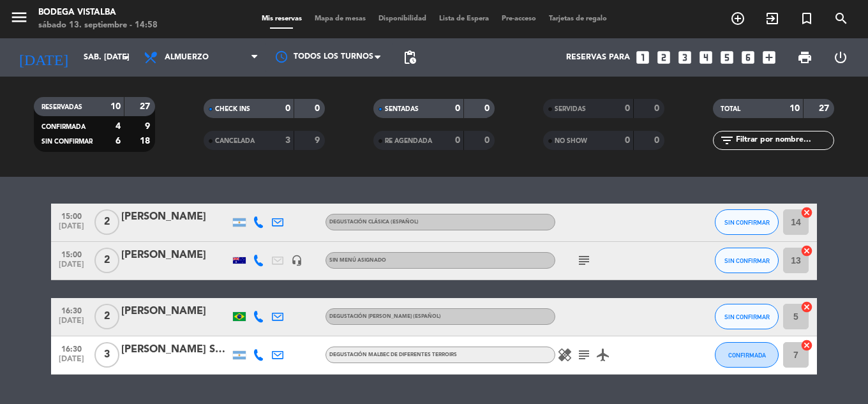
drag, startPoint x: 413, startPoint y: 324, endPoint x: 413, endPoint y: 300, distance: 23.6
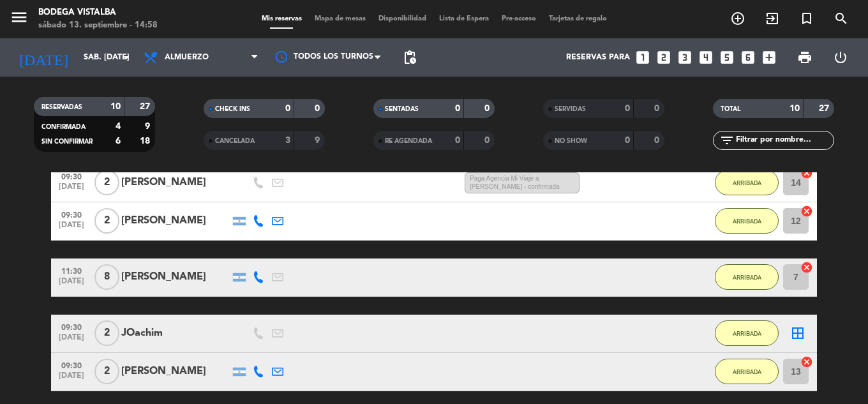
drag, startPoint x: 413, startPoint y: 300, endPoint x: 426, endPoint y: 216, distance: 85.1
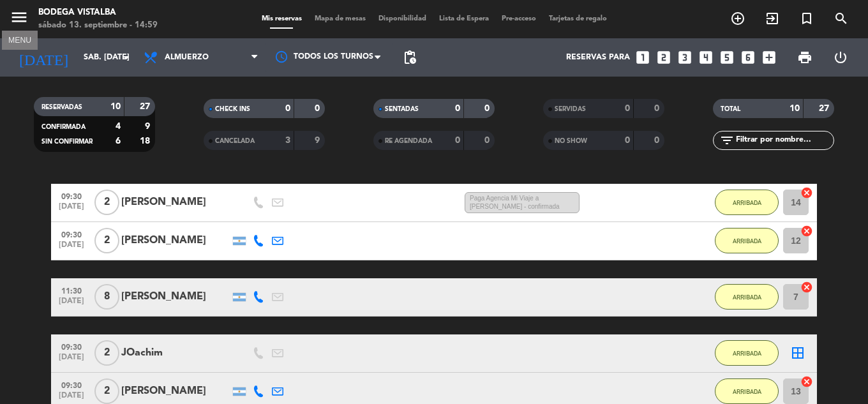
click at [20, 20] on icon "menu" at bounding box center [19, 17] width 19 height 19
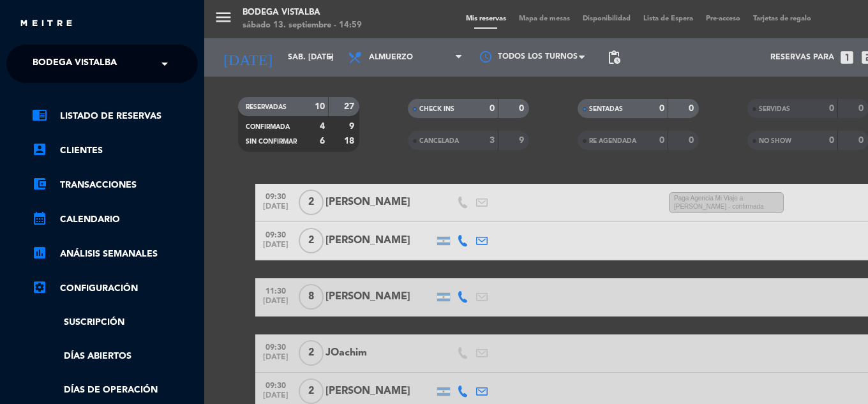
click at [78, 61] on span "BODEGA VISTALBA" at bounding box center [75, 63] width 84 height 27
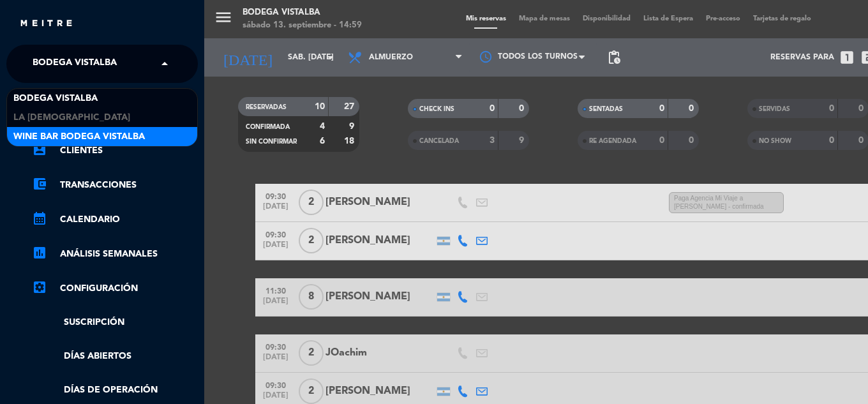
click at [73, 131] on span "Wine Bar Bodega Vistalba" at bounding box center [78, 137] width 131 height 15
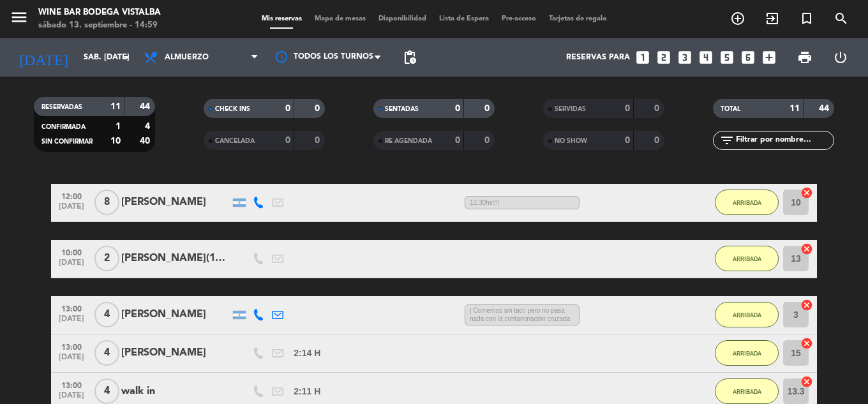
click at [724, 57] on icon "looks_5" at bounding box center [726, 57] width 17 height 17
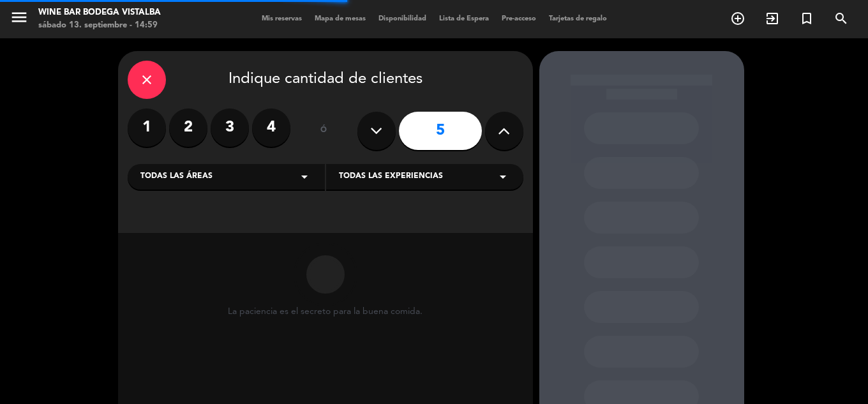
drag, startPoint x: 233, startPoint y: 179, endPoint x: 232, endPoint y: 186, distance: 7.8
click at [233, 179] on div "Todas las áreas arrow_drop_down" at bounding box center [226, 177] width 197 height 26
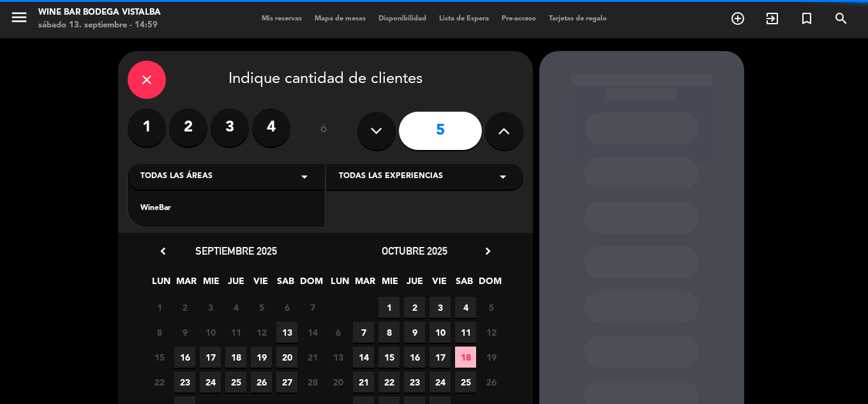
click at [216, 198] on div "WineBar" at bounding box center [226, 201] width 197 height 54
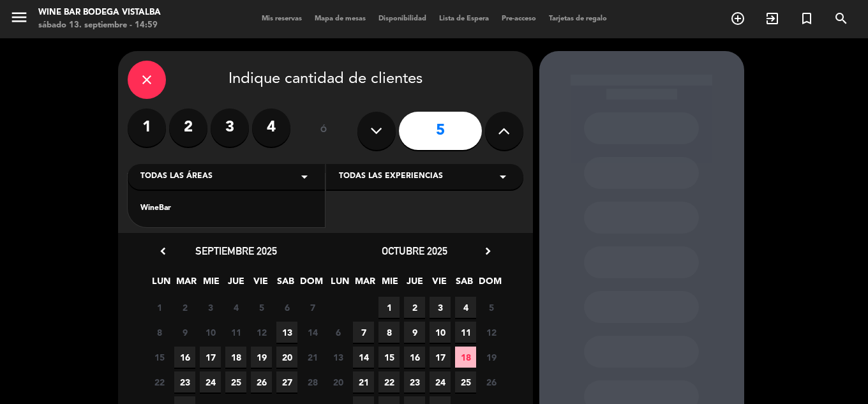
click at [209, 208] on div "WineBar" at bounding box center [226, 208] width 172 height 13
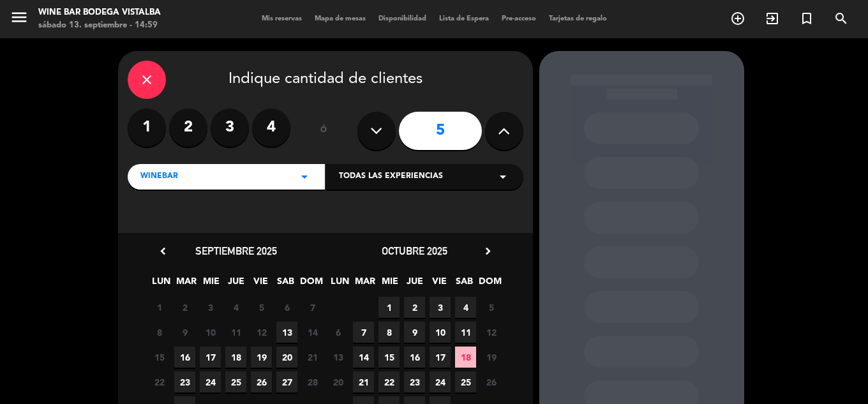
click at [293, 337] on span "13" at bounding box center [286, 332] width 21 height 21
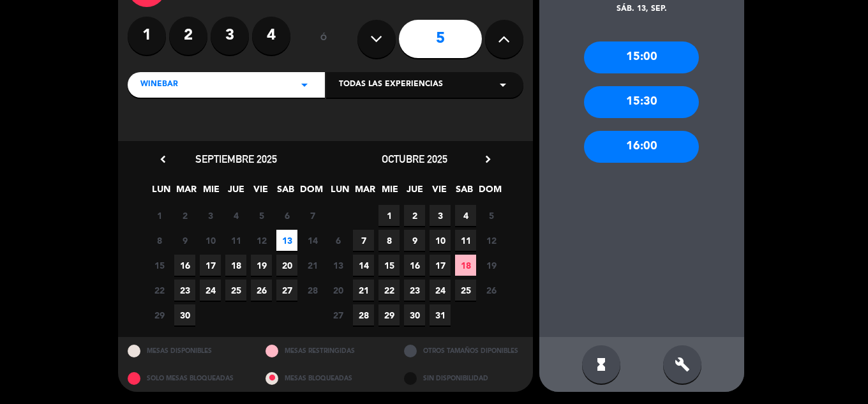
click at [672, 59] on div "15:00" at bounding box center [641, 57] width 115 height 32
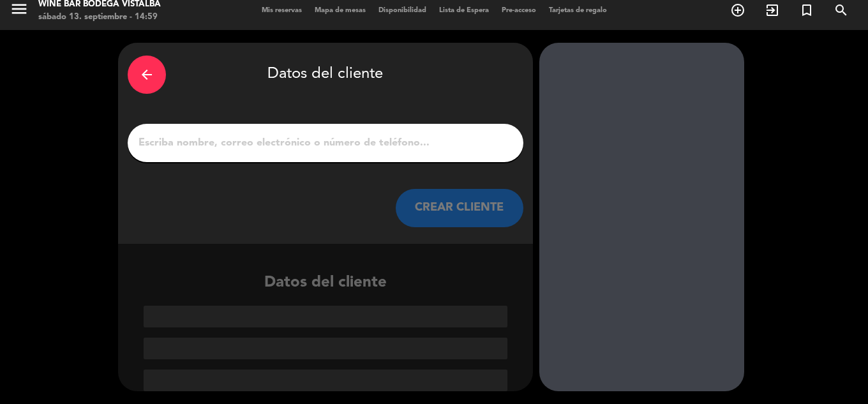
click at [301, 145] on input "1" at bounding box center [325, 143] width 376 height 18
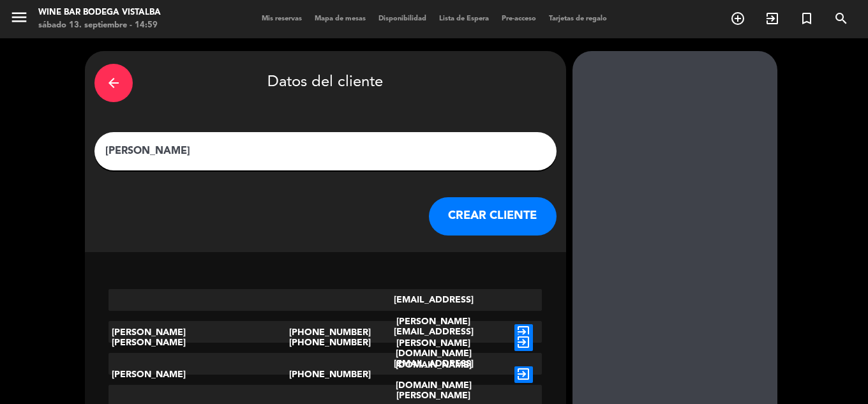
type input "[PERSON_NAME]"
click at [440, 220] on button "CREAR CLIENTE" at bounding box center [493, 216] width 128 height 38
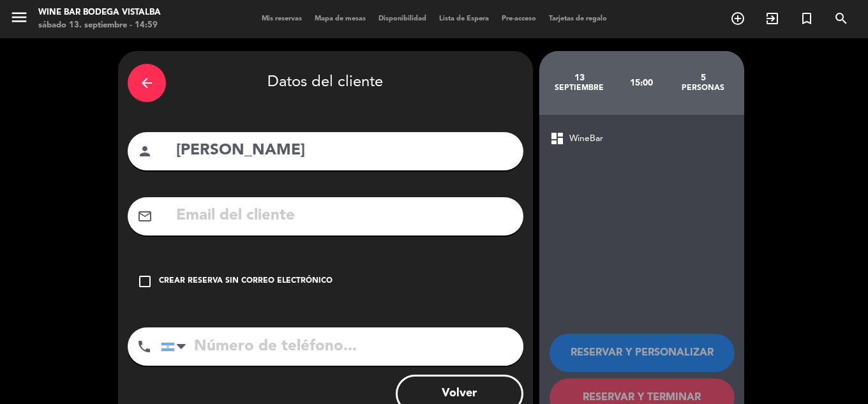
click at [275, 286] on div "Crear reserva sin correo electrónico" at bounding box center [246, 281] width 174 height 13
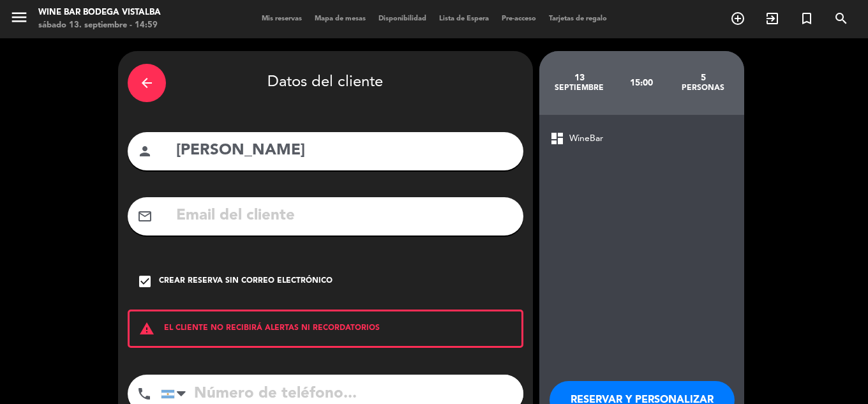
click at [606, 401] on button "RESERVAR Y PERSONALIZAR" at bounding box center [641, 400] width 185 height 38
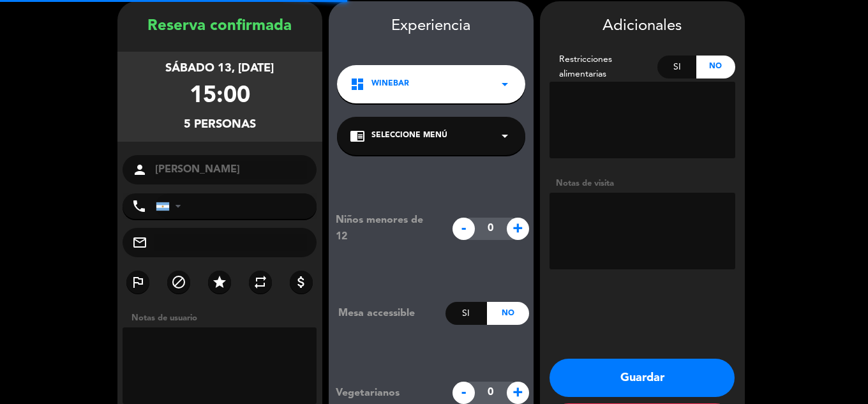
scroll to position [51, 0]
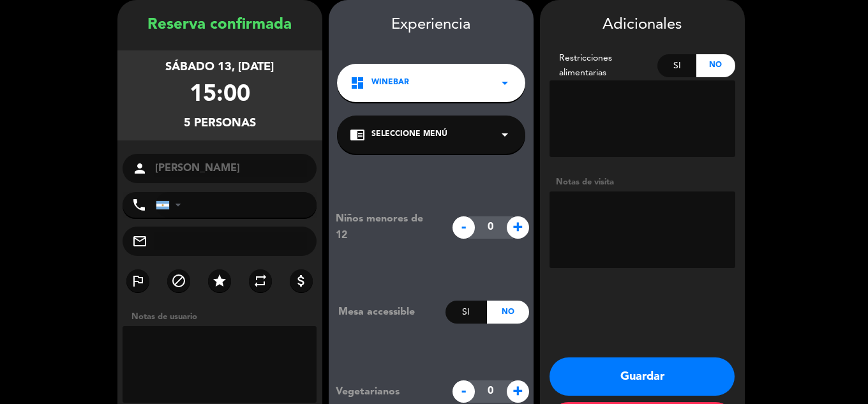
click at [605, 383] on button "Guardar" at bounding box center [641, 376] width 185 height 38
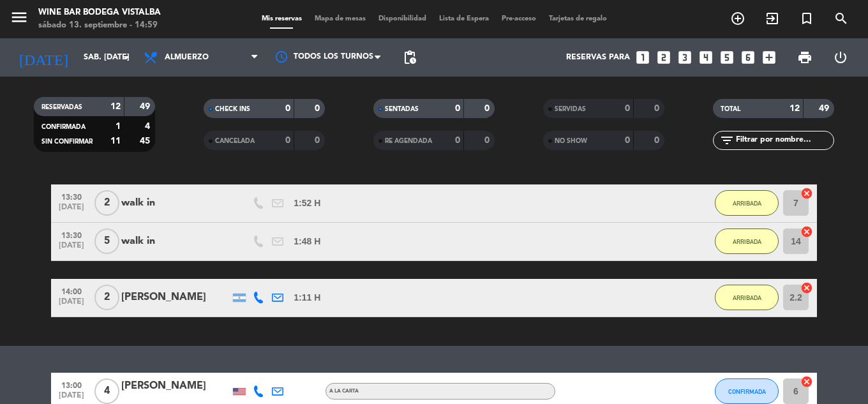
drag, startPoint x: 418, startPoint y: 318, endPoint x: 413, endPoint y: 394, distance: 76.7
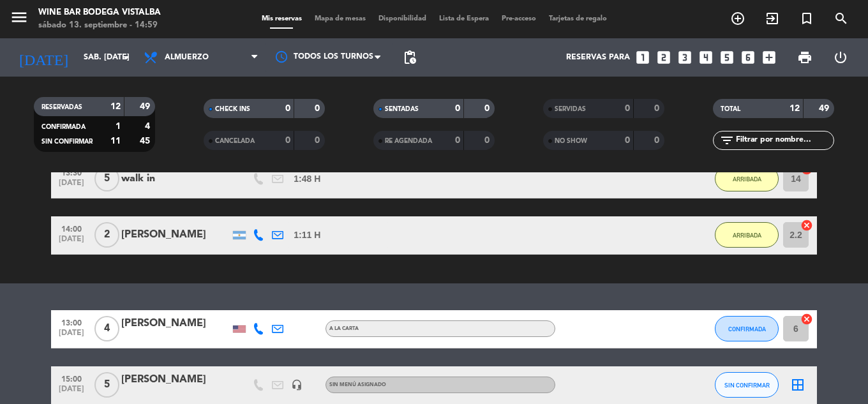
drag, startPoint x: 559, startPoint y: 252, endPoint x: 556, endPoint y: 333, distance: 81.1
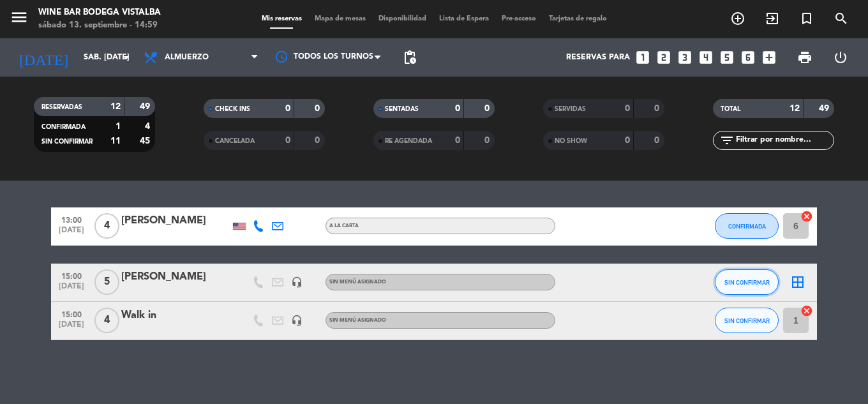
click at [748, 286] on button "SIN CONFIRMAR" at bounding box center [746, 282] width 64 height 26
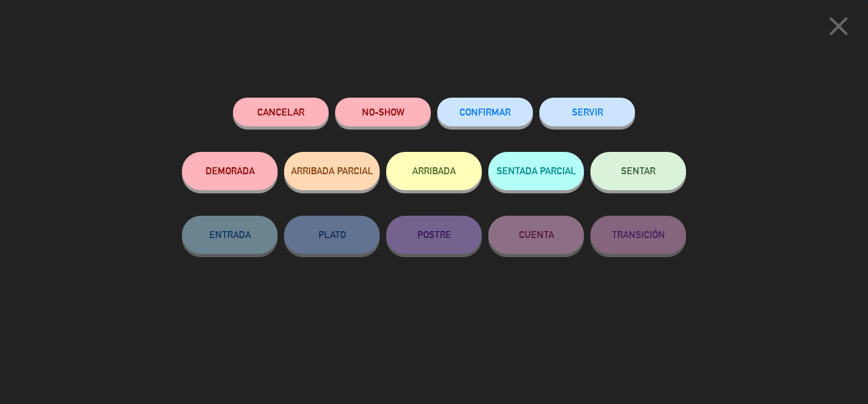
click at [438, 175] on button "ARRIBADA" at bounding box center [434, 171] width 96 height 38
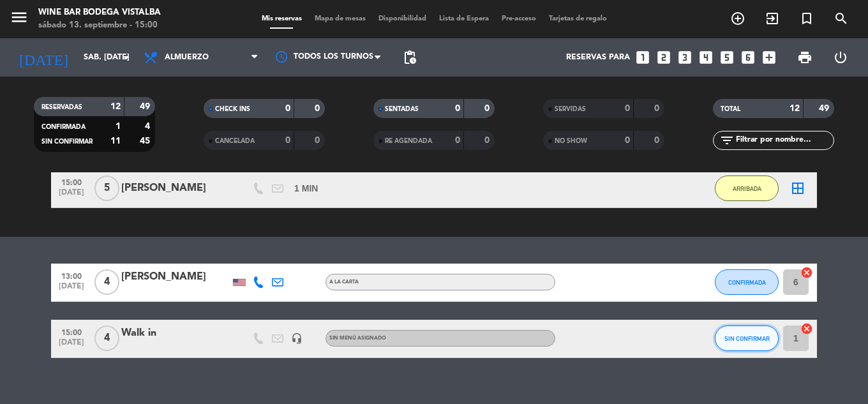
click at [737, 336] on span "SIN CONFIRMAR" at bounding box center [746, 338] width 45 height 7
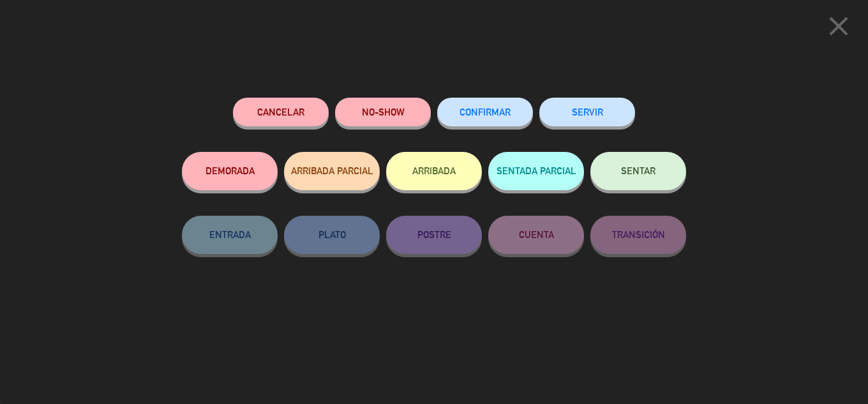
click at [440, 165] on button "ARRIBADA" at bounding box center [434, 171] width 96 height 38
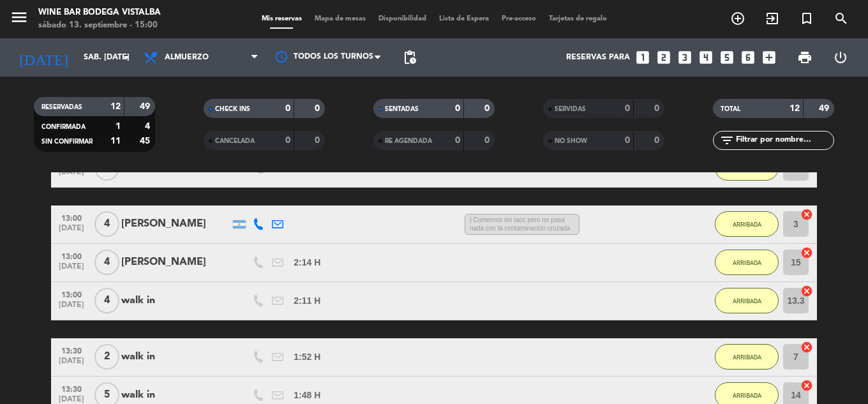
scroll to position [0, 0]
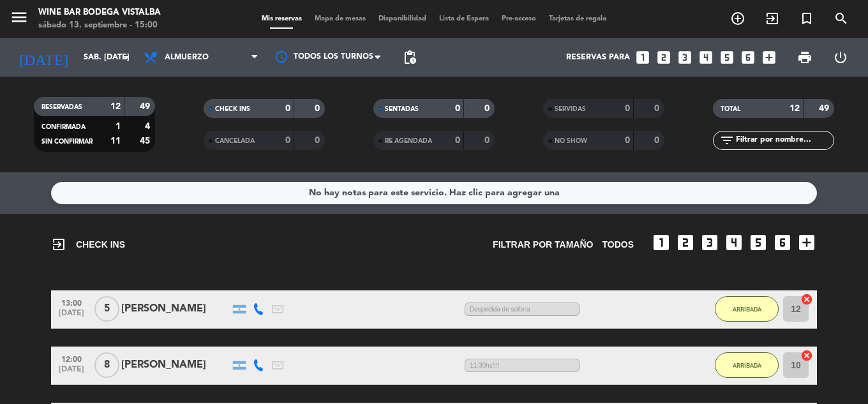
drag, startPoint x: 390, startPoint y: 284, endPoint x: 379, endPoint y: 166, distance: 118.6
click at [670, 59] on icon "looks_two" at bounding box center [663, 57] width 17 height 17
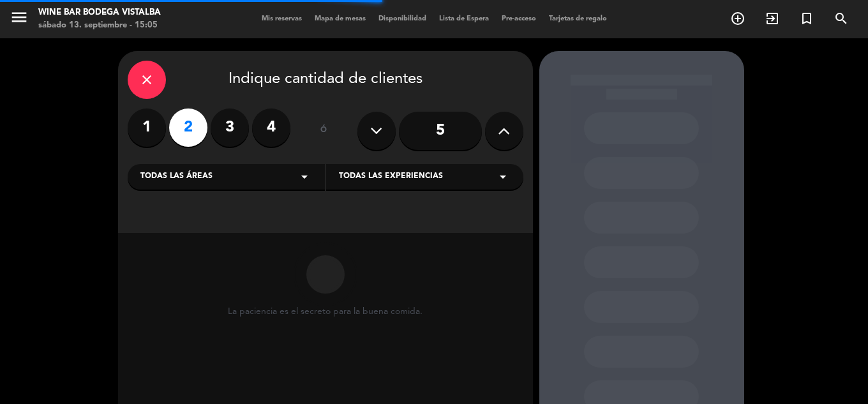
click at [265, 189] on div "Todas las áreas arrow_drop_down" at bounding box center [226, 177] width 197 height 26
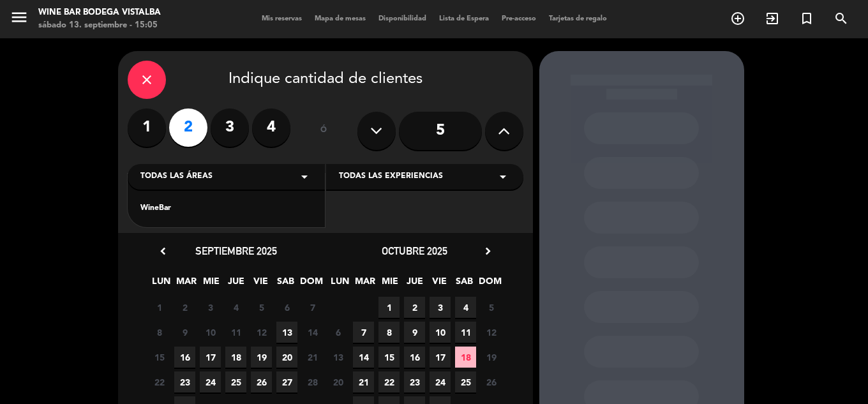
click at [195, 209] on div "WineBar" at bounding box center [226, 208] width 172 height 13
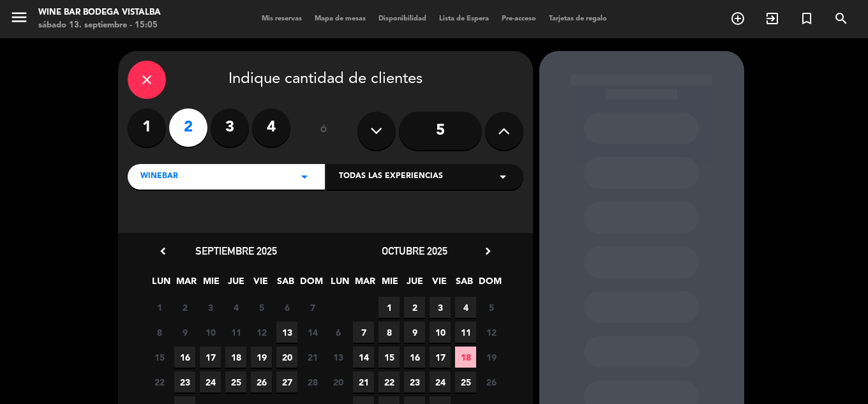
click at [290, 329] on span "13" at bounding box center [286, 332] width 21 height 21
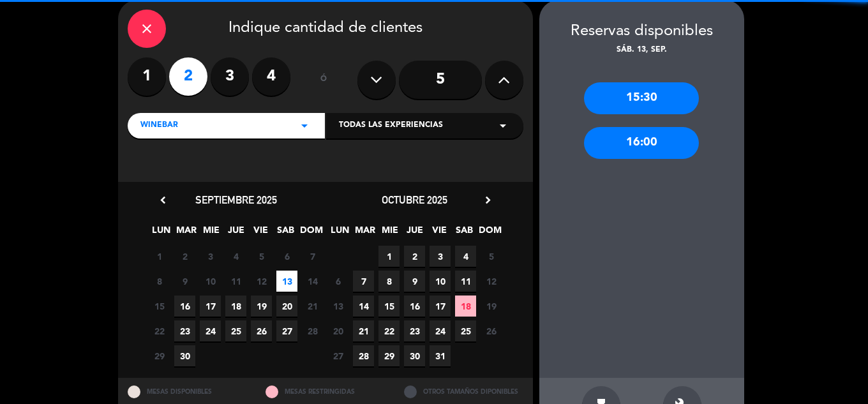
click at [659, 95] on div "15:30" at bounding box center [641, 98] width 115 height 32
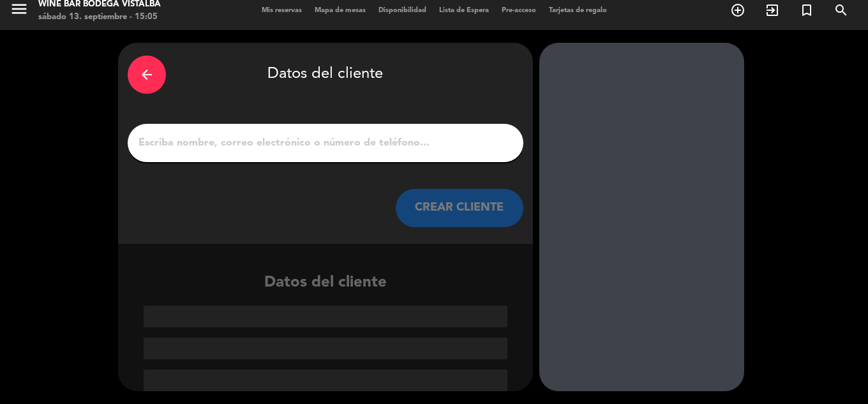
click at [214, 138] on input "1" at bounding box center [325, 143] width 376 height 18
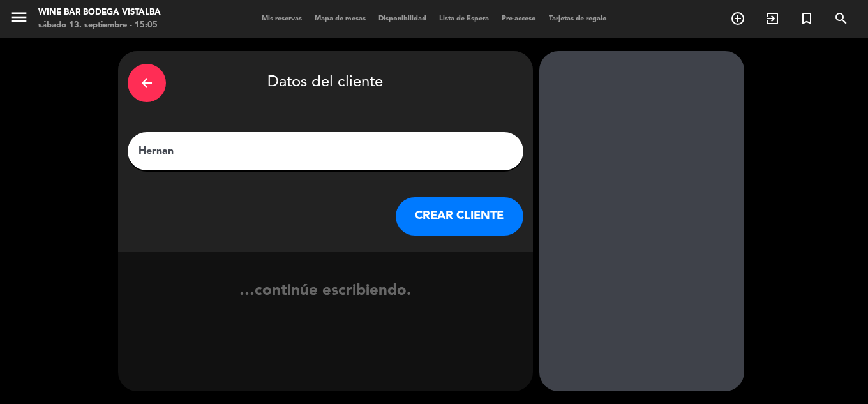
type input "Hernan"
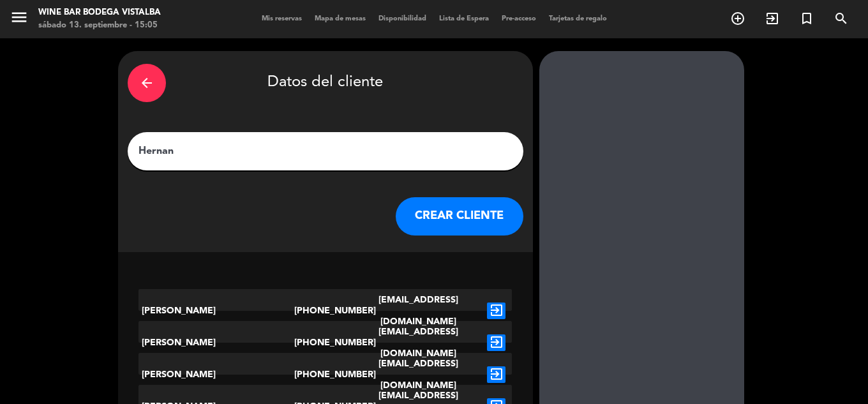
click at [418, 214] on button "CREAR CLIENTE" at bounding box center [460, 216] width 128 height 38
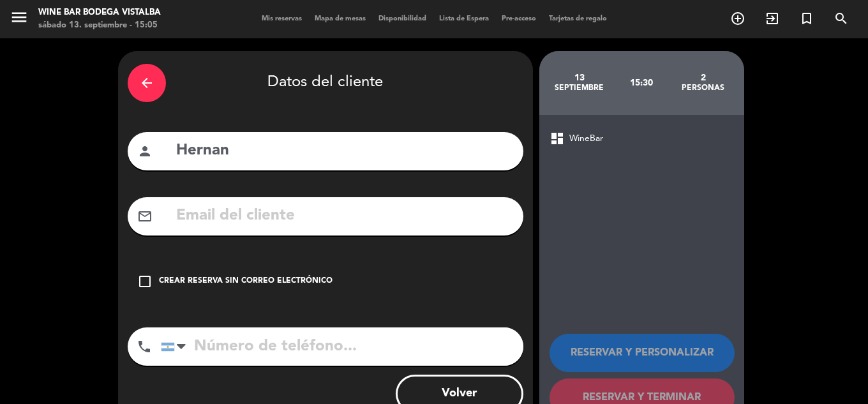
click at [233, 285] on div "Crear reserva sin correo electrónico" at bounding box center [246, 281] width 174 height 13
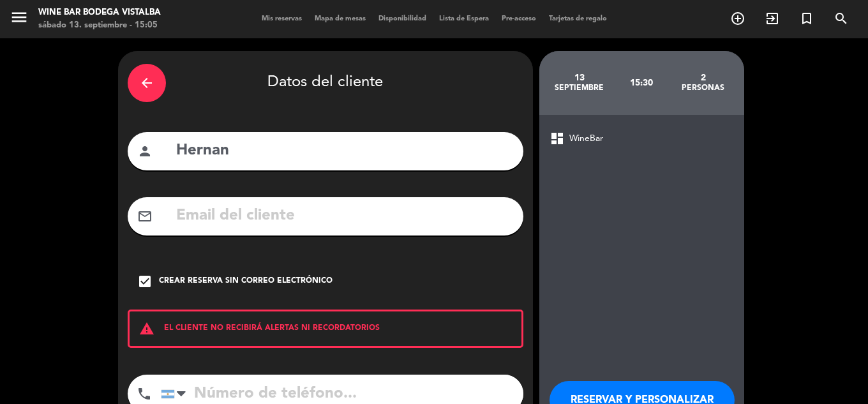
click at [662, 392] on button "RESERVAR Y PERSONALIZAR" at bounding box center [641, 400] width 185 height 38
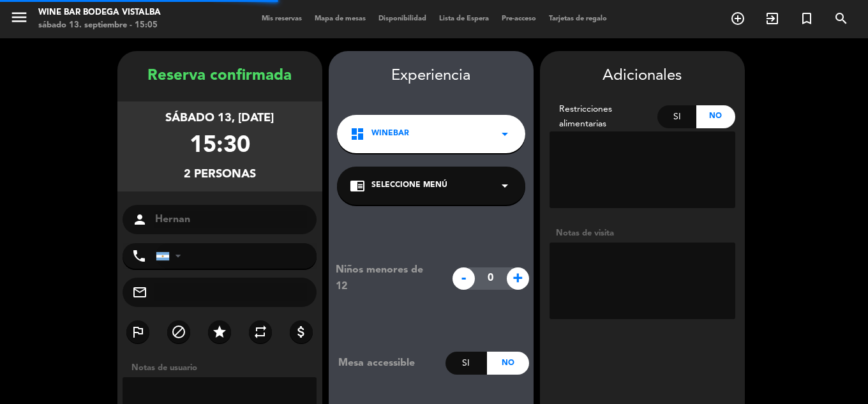
scroll to position [51, 0]
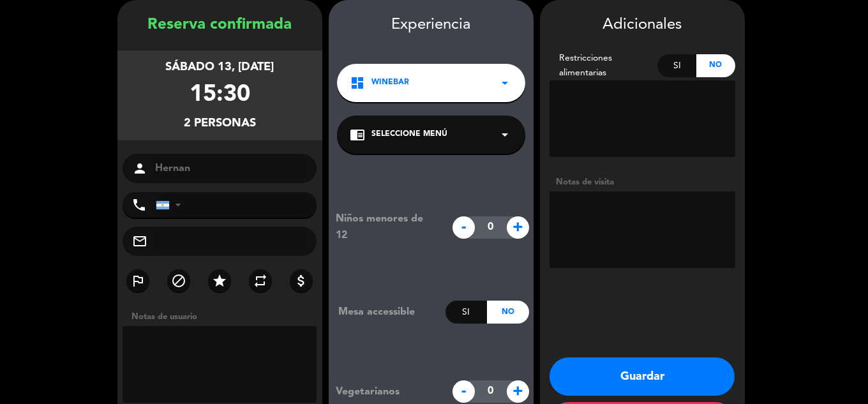
click at [622, 372] on button "Guardar" at bounding box center [641, 376] width 185 height 38
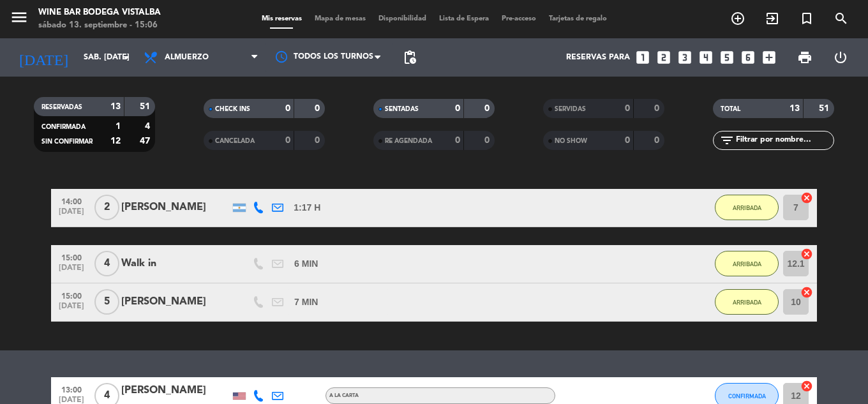
scroll to position [628, 0]
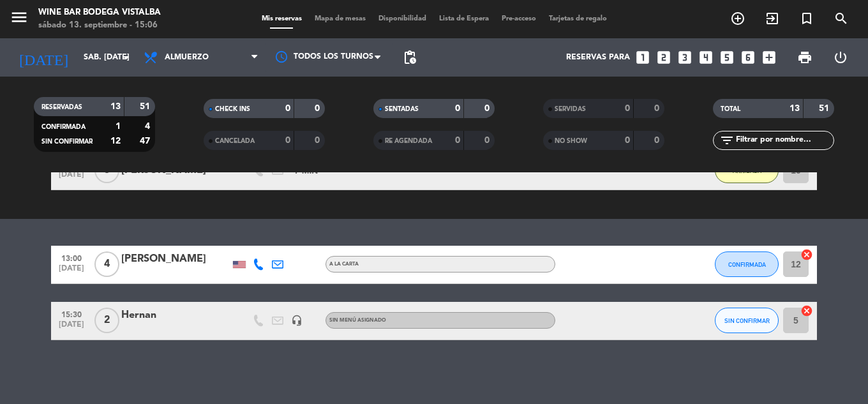
drag, startPoint x: 451, startPoint y: 235, endPoint x: 443, endPoint y: 337, distance: 101.7
click at [741, 323] on span "SIN CONFIRMAR" at bounding box center [746, 320] width 45 height 7
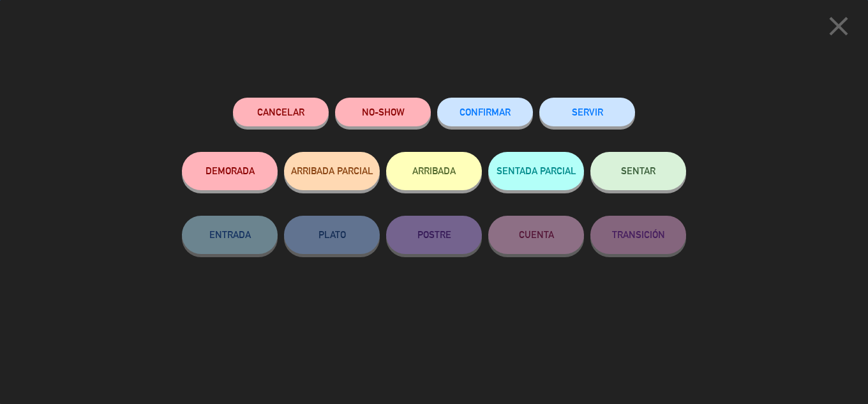
click at [461, 179] on button "ARRIBADA" at bounding box center [434, 171] width 96 height 38
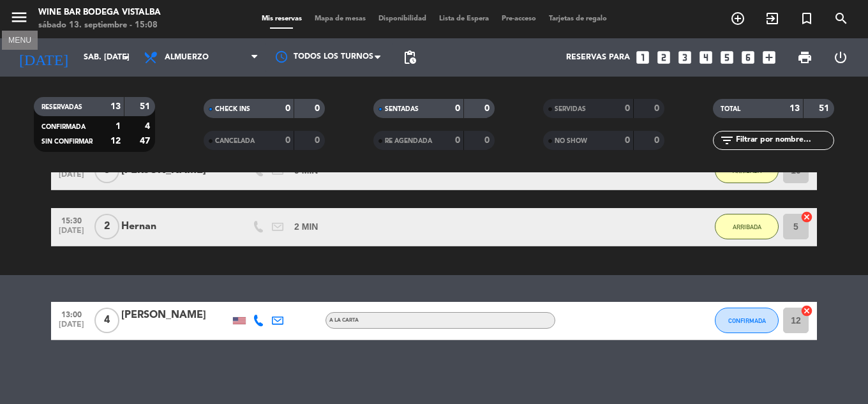
drag, startPoint x: 27, startPoint y: 19, endPoint x: 36, endPoint y: 33, distance: 16.3
click at [27, 19] on icon "menu" at bounding box center [19, 17] width 19 height 19
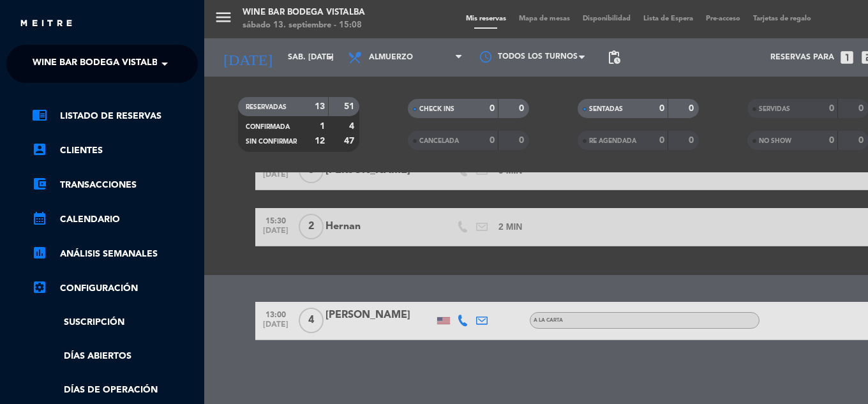
drag, startPoint x: 62, startPoint y: 78, endPoint x: 56, endPoint y: 78, distance: 6.4
click at [63, 78] on ng-select "× Wine Bar Bodega Vistalba ×" at bounding box center [101, 64] width 191 height 38
click at [50, 73] on span "Wine Bar Bodega Vistalba" at bounding box center [98, 63] width 131 height 27
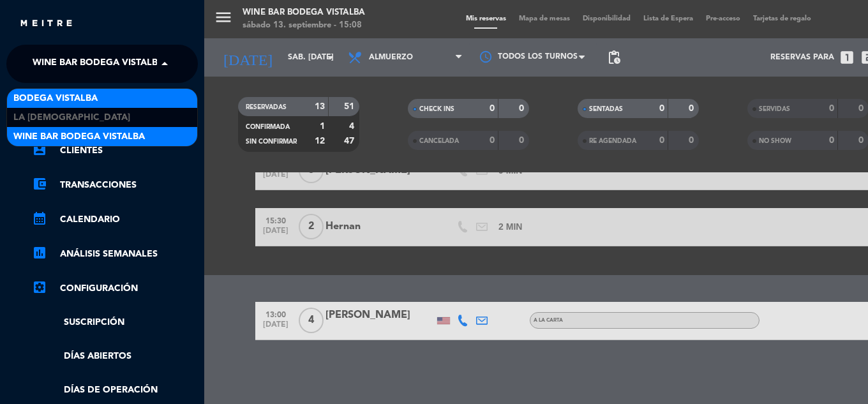
click at [56, 93] on span "BODEGA VISTALBA" at bounding box center [55, 98] width 84 height 15
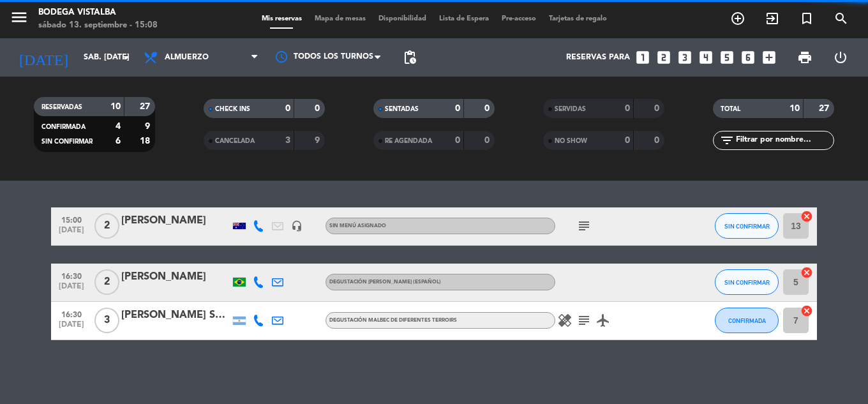
scroll to position [478, 0]
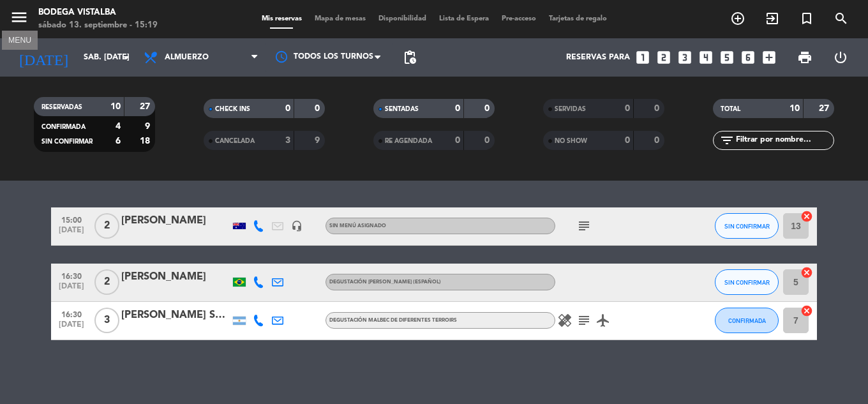
click at [13, 15] on icon "menu" at bounding box center [19, 17] width 19 height 19
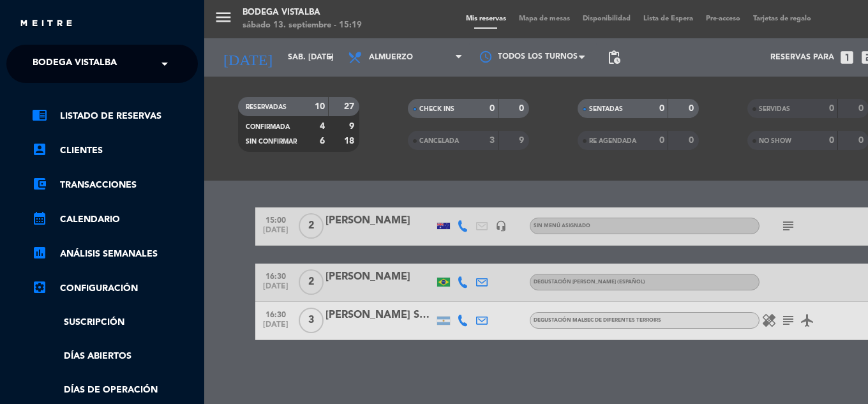
click at [44, 61] on span "BODEGA VISTALBA" at bounding box center [75, 63] width 84 height 27
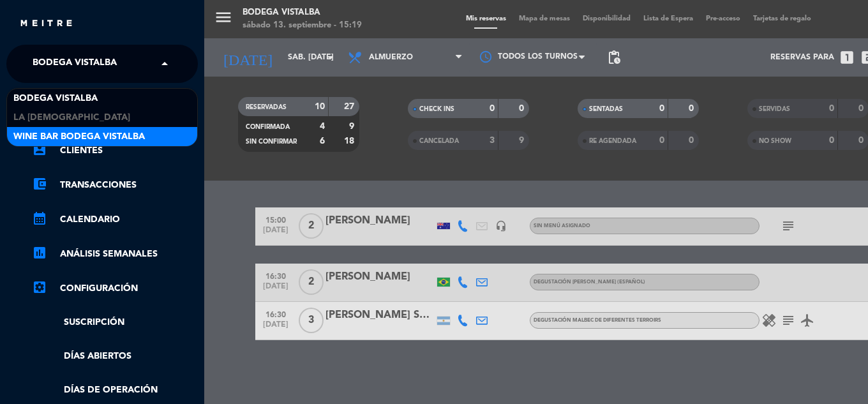
click at [37, 135] on span "Wine Bar Bodega Vistalba" at bounding box center [78, 137] width 131 height 15
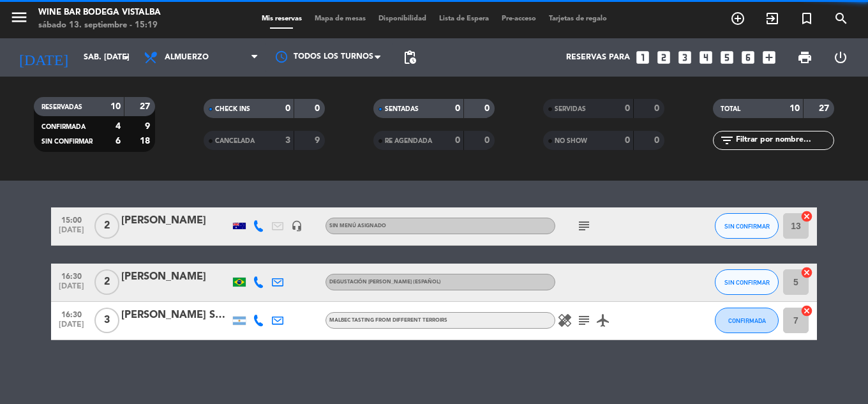
scroll to position [628, 0]
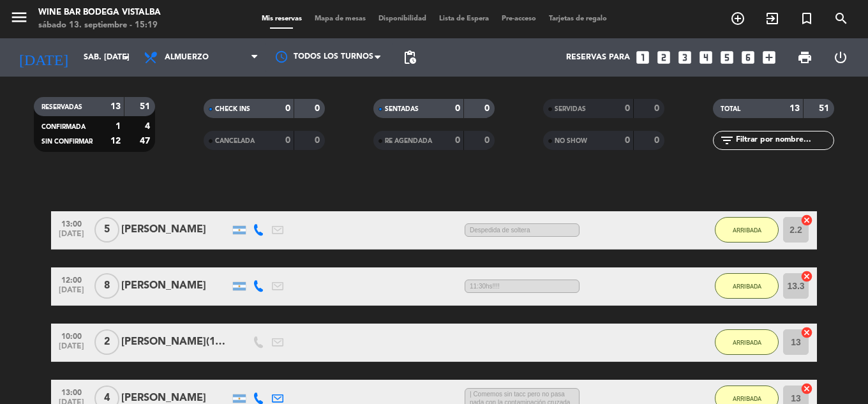
drag, startPoint x: 461, startPoint y: 243, endPoint x: 474, endPoint y: 214, distance: 31.4
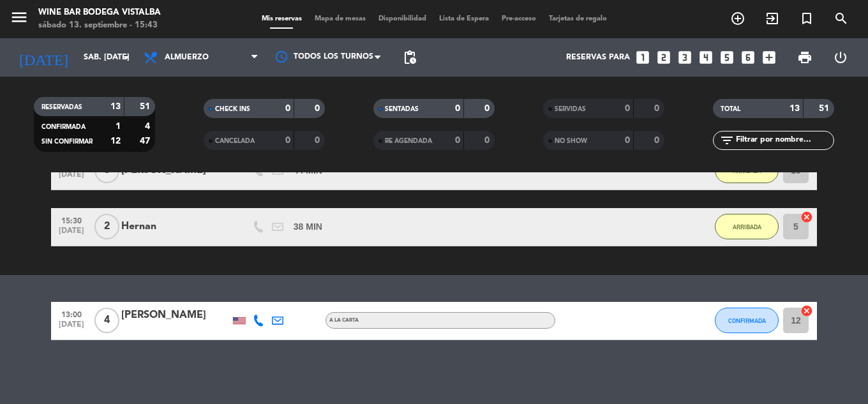
drag, startPoint x: 300, startPoint y: 255, endPoint x: 303, endPoint y: 332, distance: 77.9
click at [730, 325] on button "CONFIRMADA" at bounding box center [746, 320] width 64 height 26
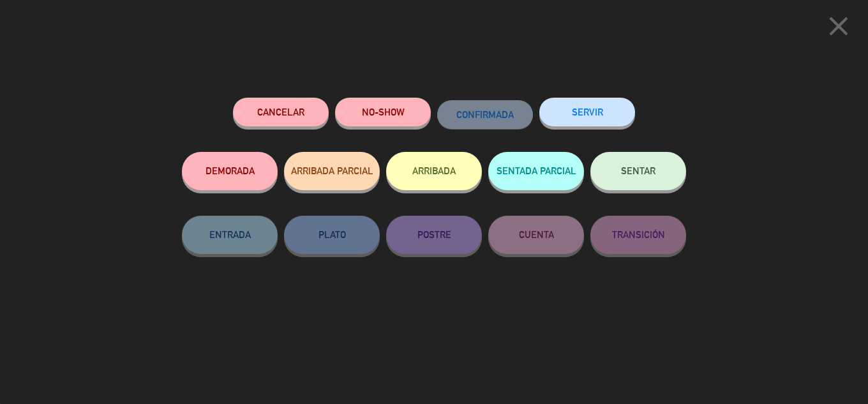
click at [294, 121] on button "Cancelar" at bounding box center [281, 112] width 96 height 29
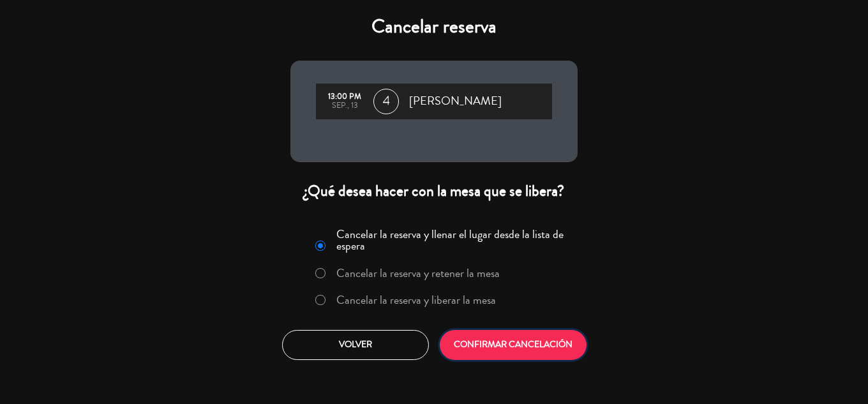
click at [501, 353] on button "CONFIRMAR CANCELACIÓN" at bounding box center [513, 345] width 147 height 30
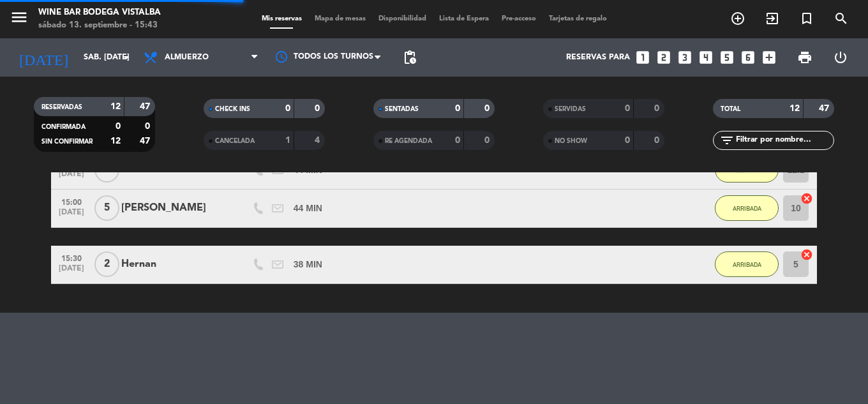
scroll to position [591, 0]
